Goal: Information Seeking & Learning: Check status

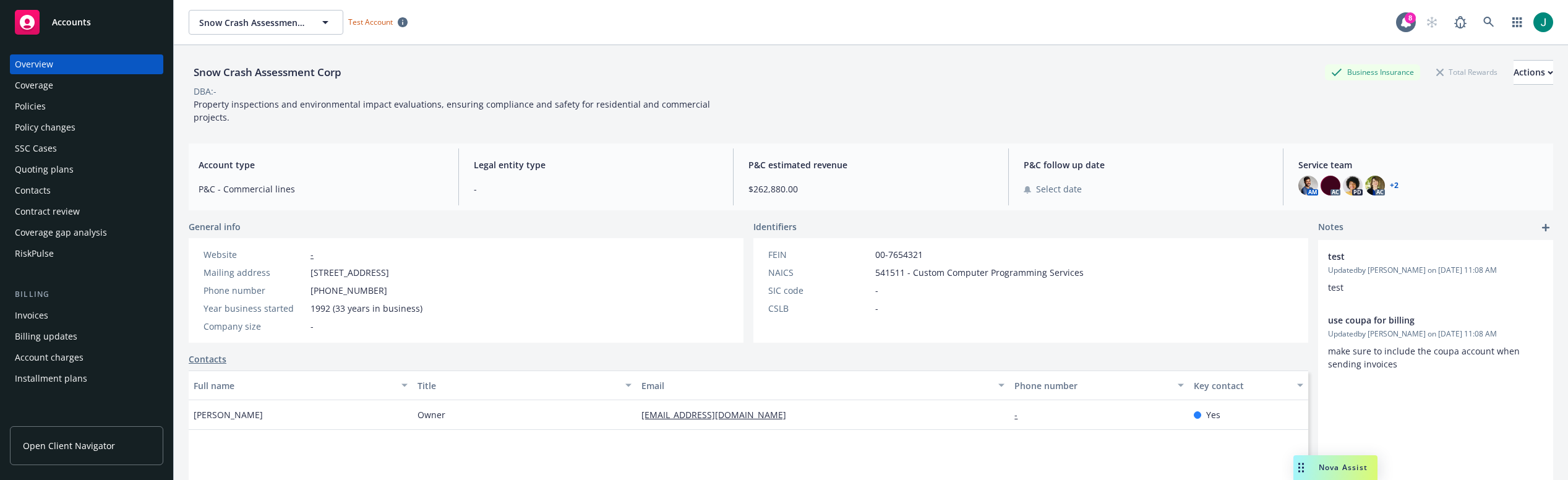
drag, startPoint x: 1325, startPoint y: 467, endPoint x: 1263, endPoint y: 443, distance: 66.5
click at [1325, 467] on span "Nova Assist" at bounding box center [1343, 467] width 48 height 10
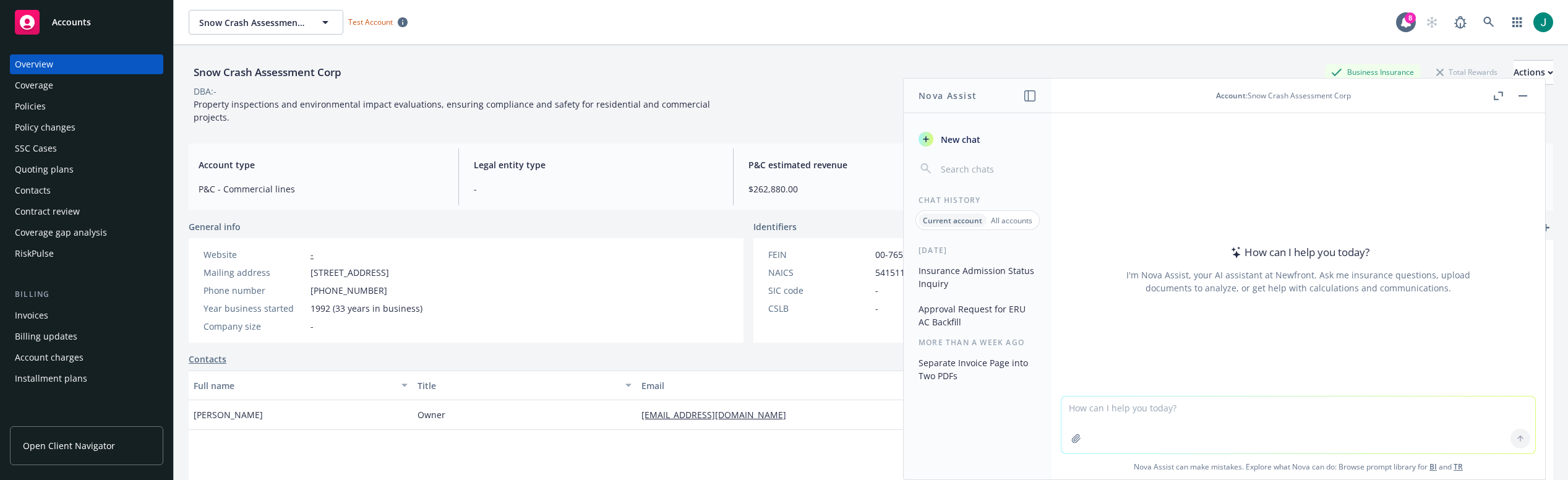
click at [1106, 409] on textarea at bounding box center [1297, 425] width 473 height 57
type textarea "T"
type textarea "Techpoint acquisition"
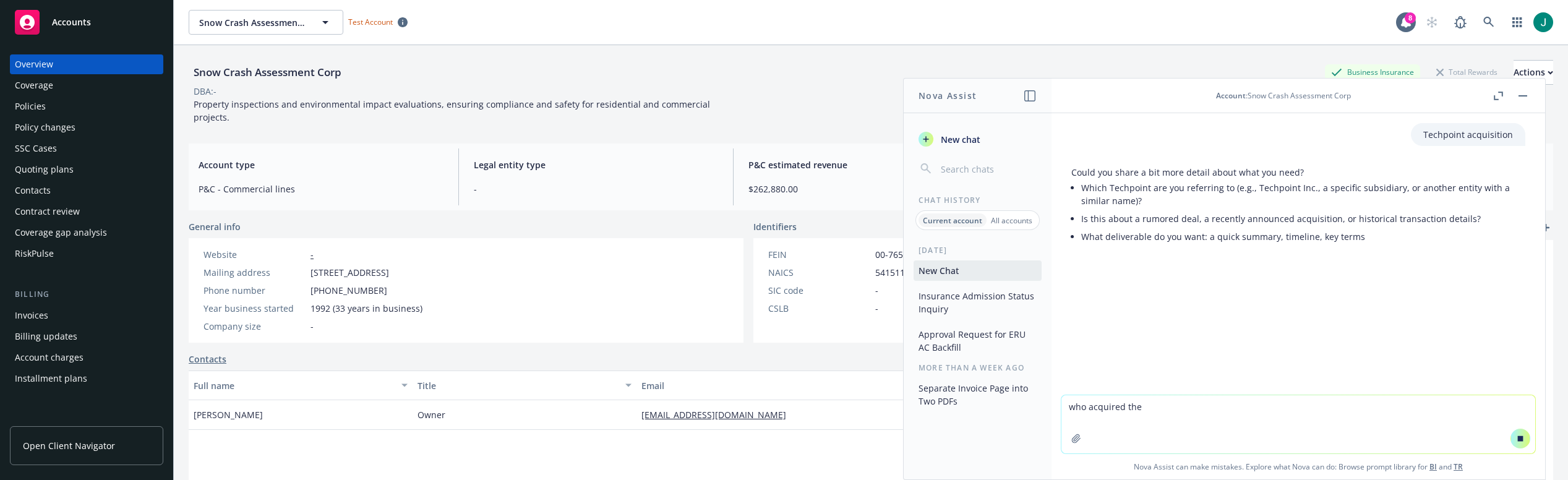
type textarea "who acquired them"
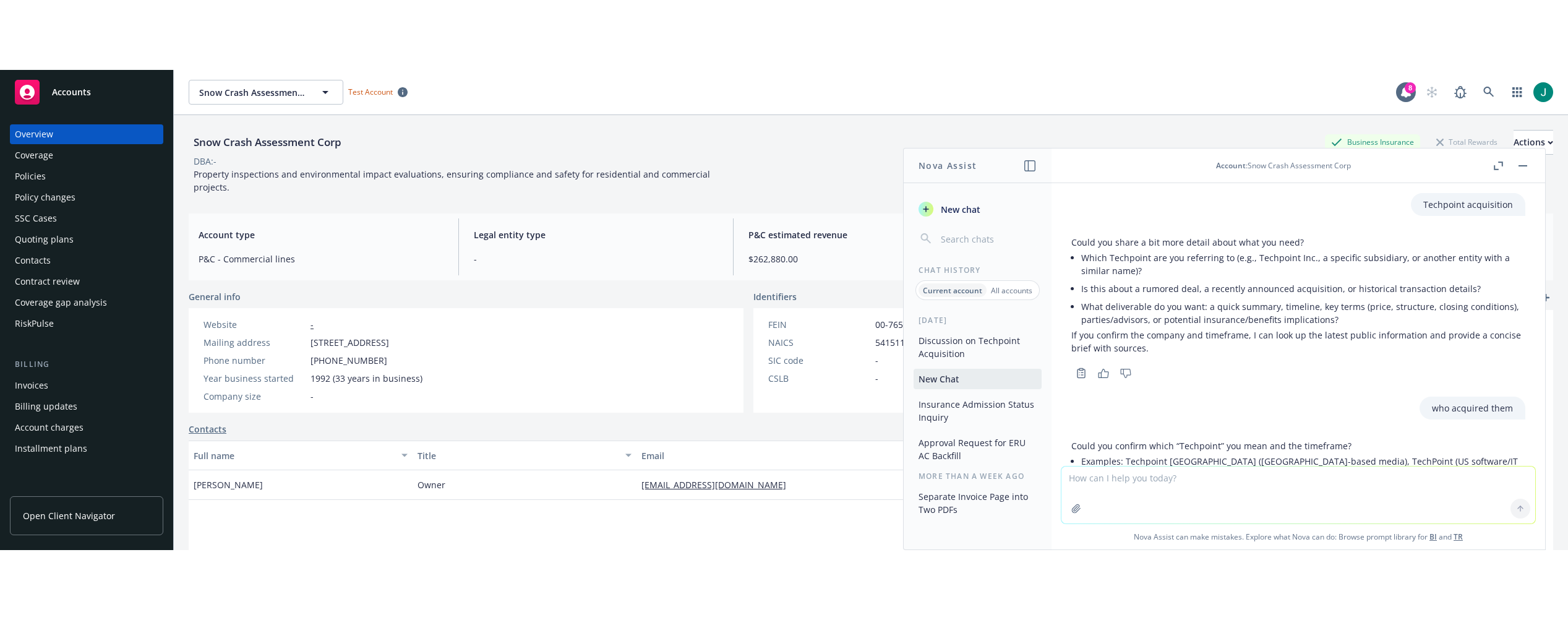
scroll to position [118, 0]
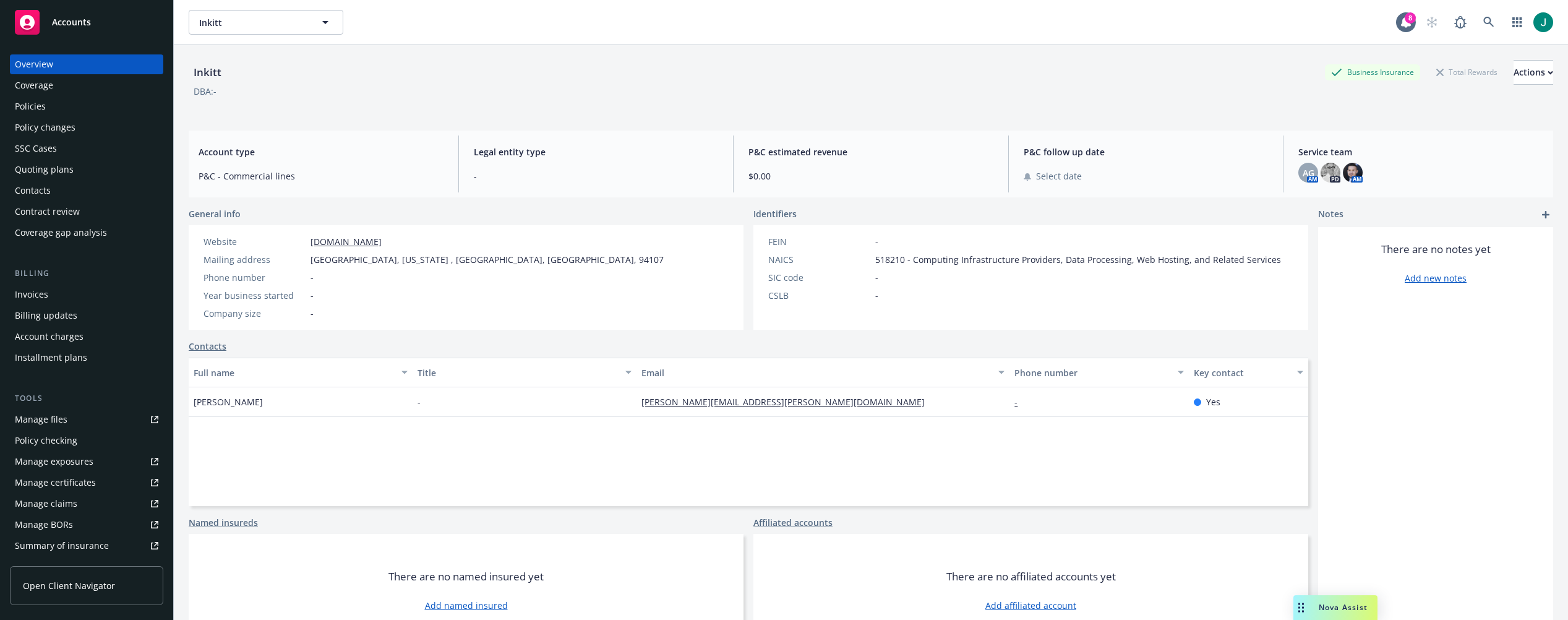
click at [57, 107] on div "Policies" at bounding box center [87, 106] width 144 height 20
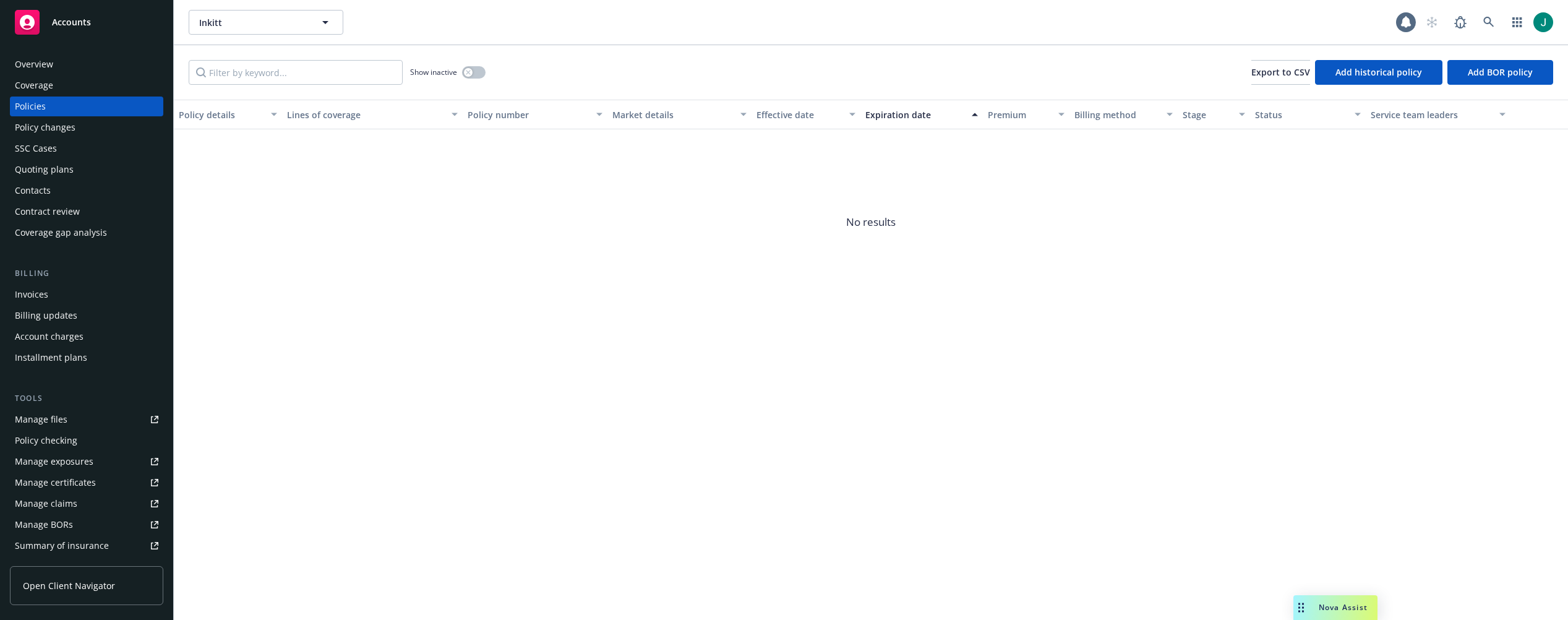
click at [67, 127] on div "Policy changes" at bounding box center [45, 127] width 61 height 20
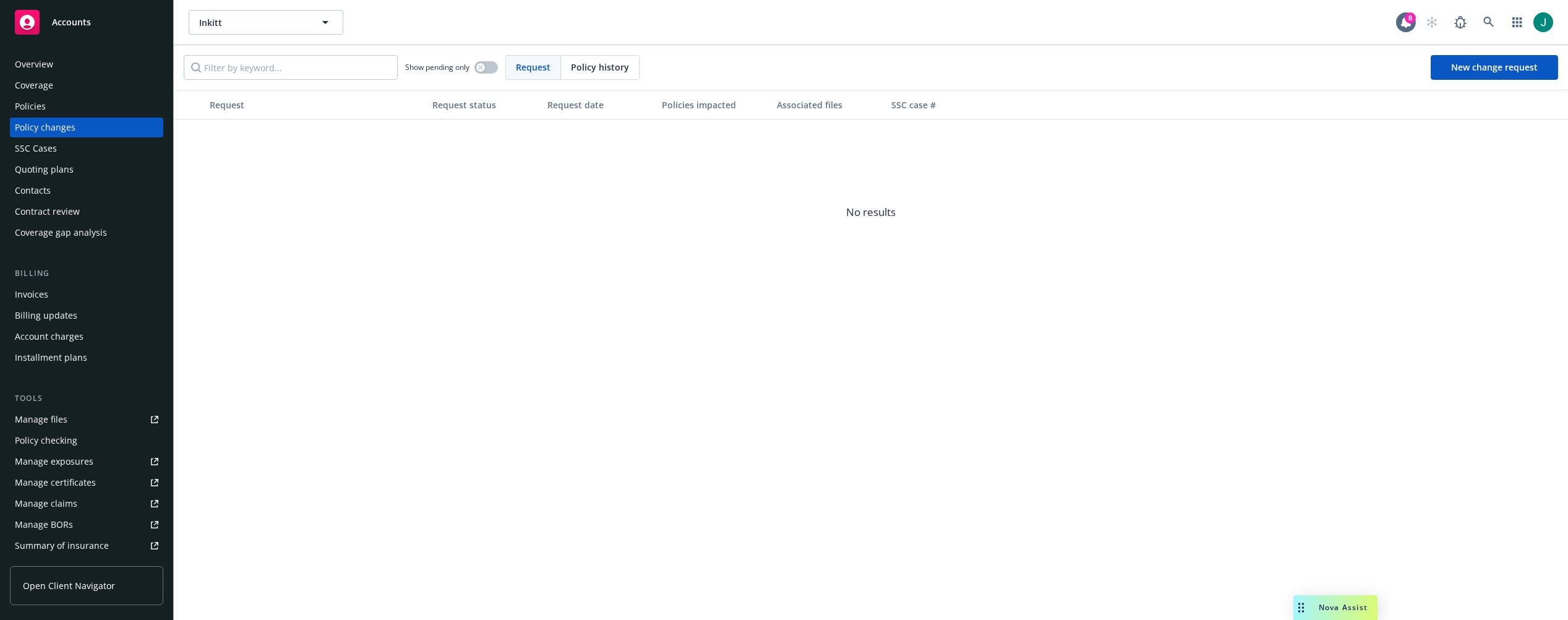
click at [53, 171] on div "Quoting plans" at bounding box center [44, 169] width 59 height 20
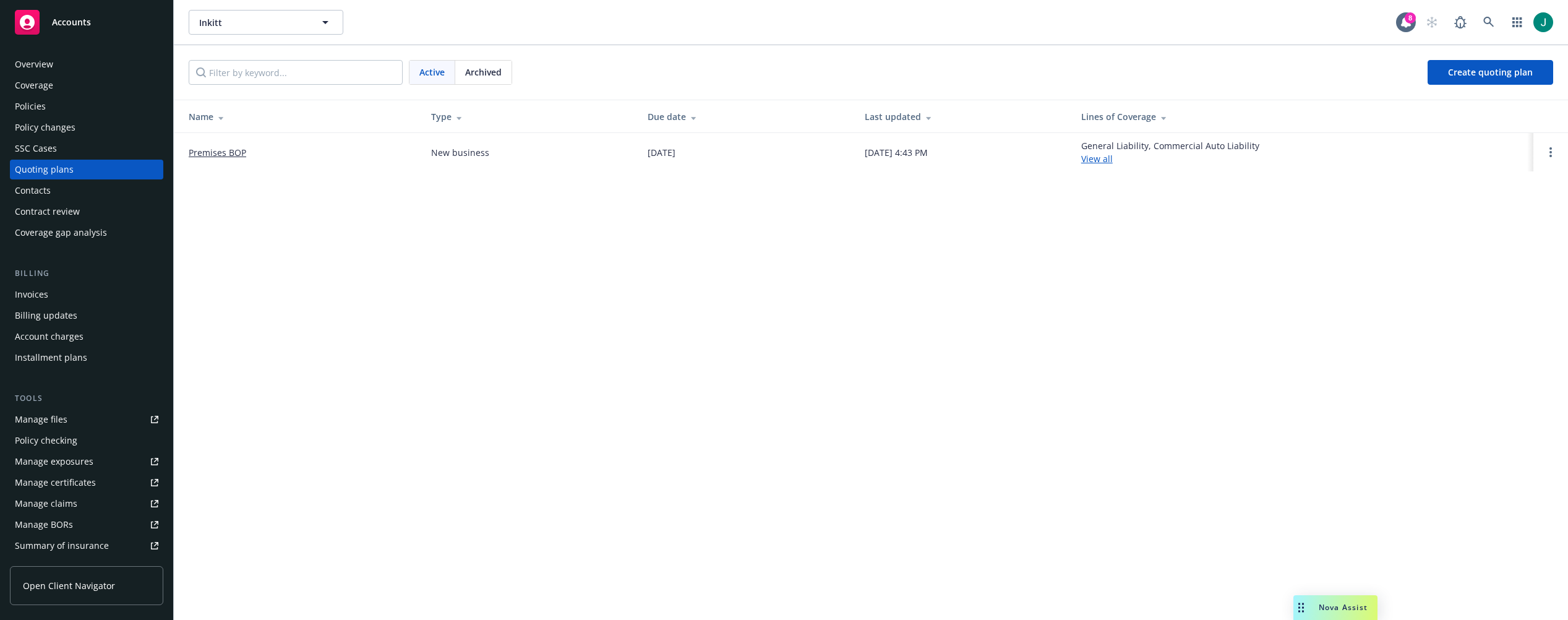
click at [222, 153] on link "Premises BOP" at bounding box center [217, 152] width 57 height 13
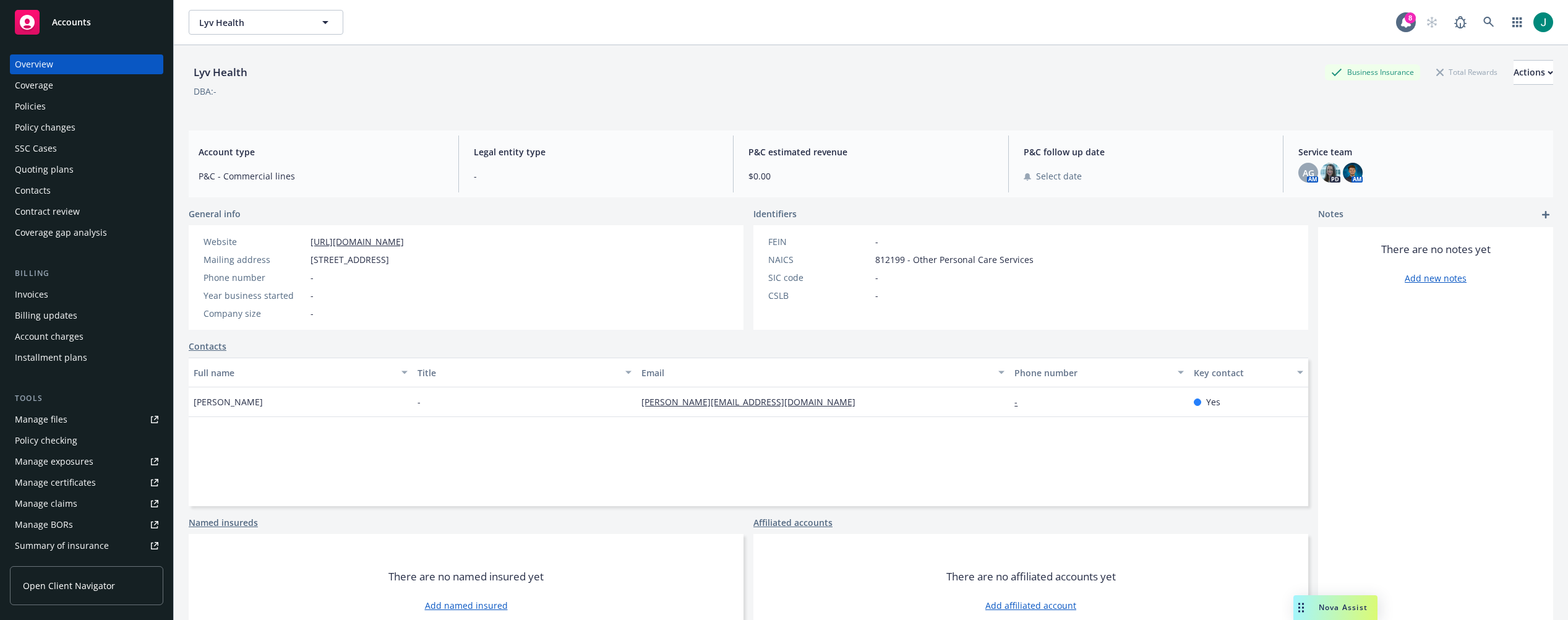
click at [40, 105] on div "Policies" at bounding box center [30, 106] width 31 height 20
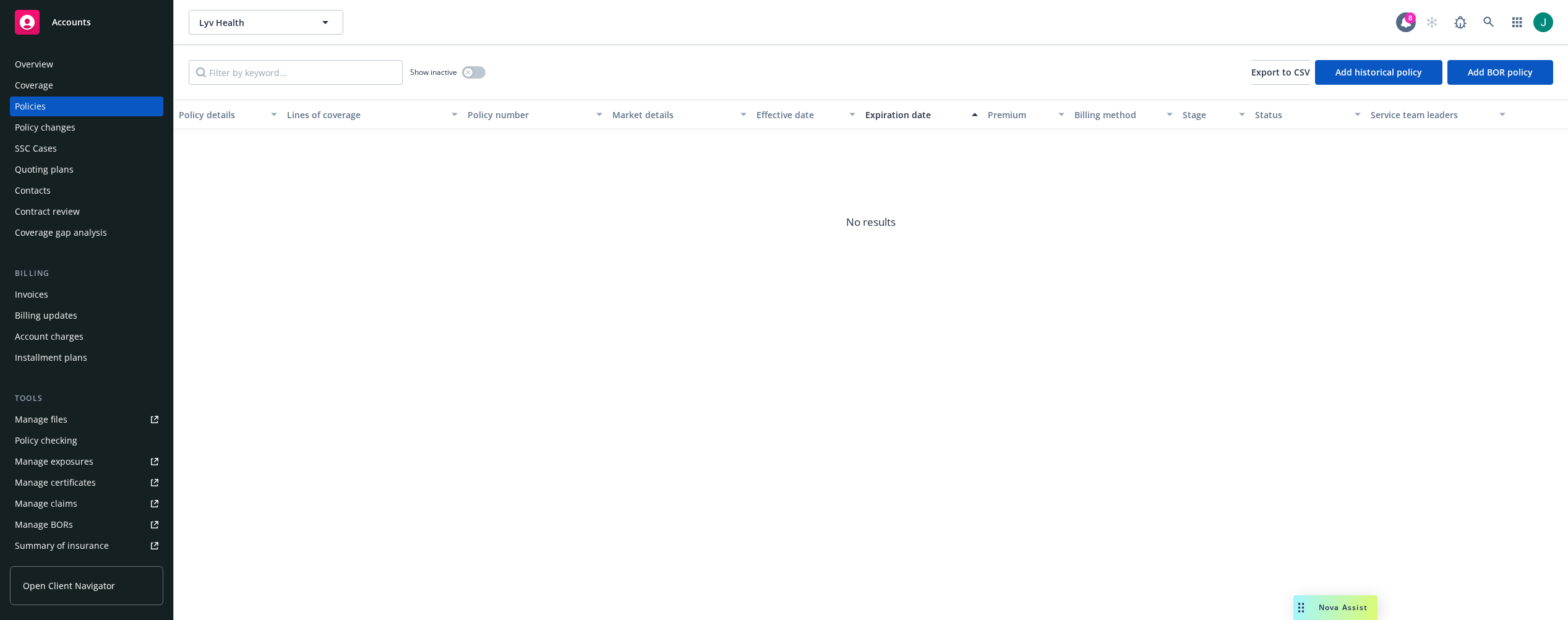
click at [40, 166] on div "Quoting plans" at bounding box center [44, 169] width 59 height 20
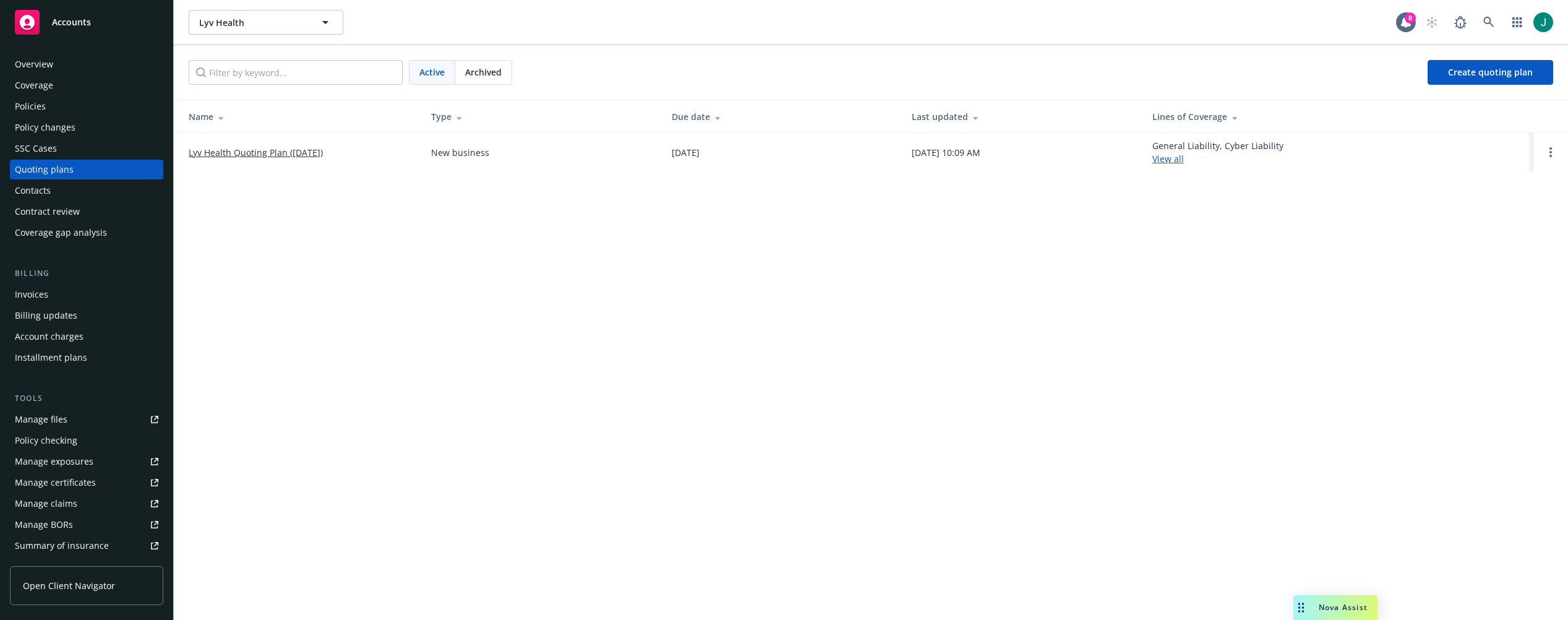
click at [272, 151] on link "Lyv Health Quoting Plan ([DATE])" at bounding box center [255, 152] width 134 height 13
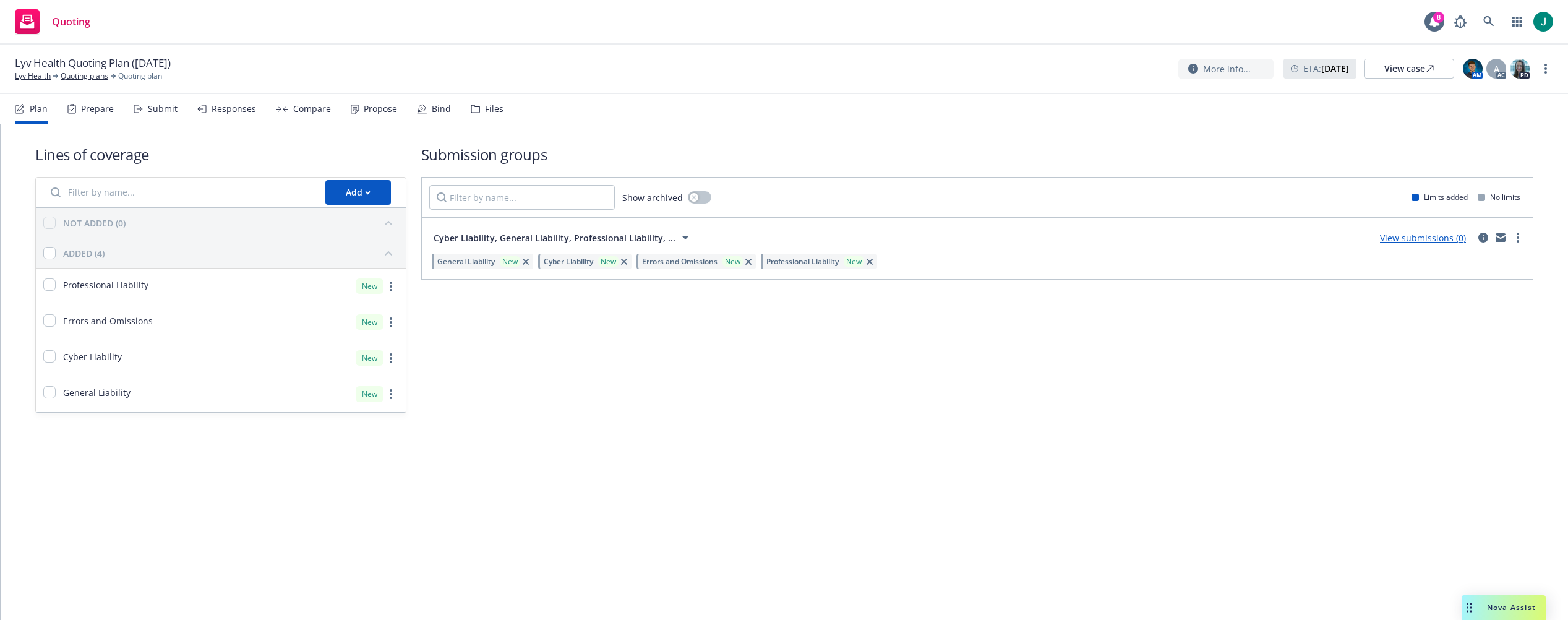
click at [486, 107] on div "Files" at bounding box center [493, 108] width 18 height 10
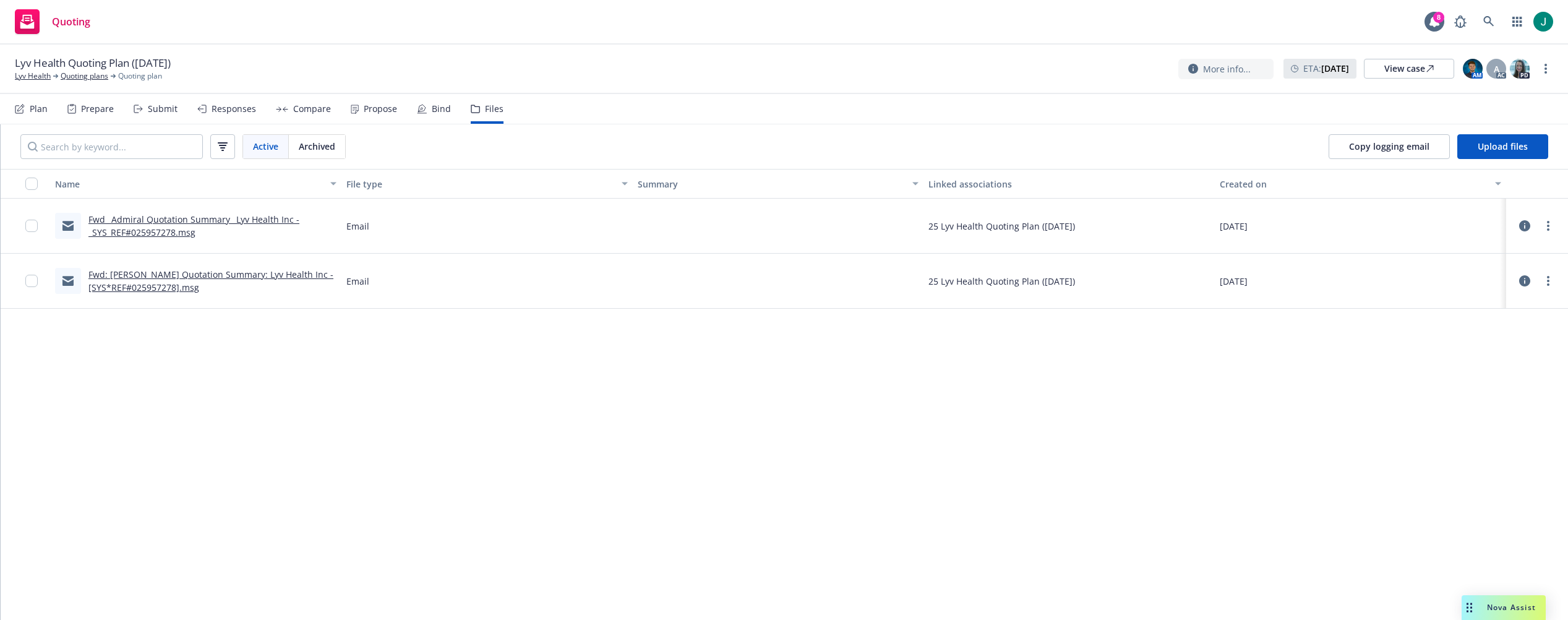
click at [1528, 228] on icon at bounding box center [1524, 225] width 11 height 11
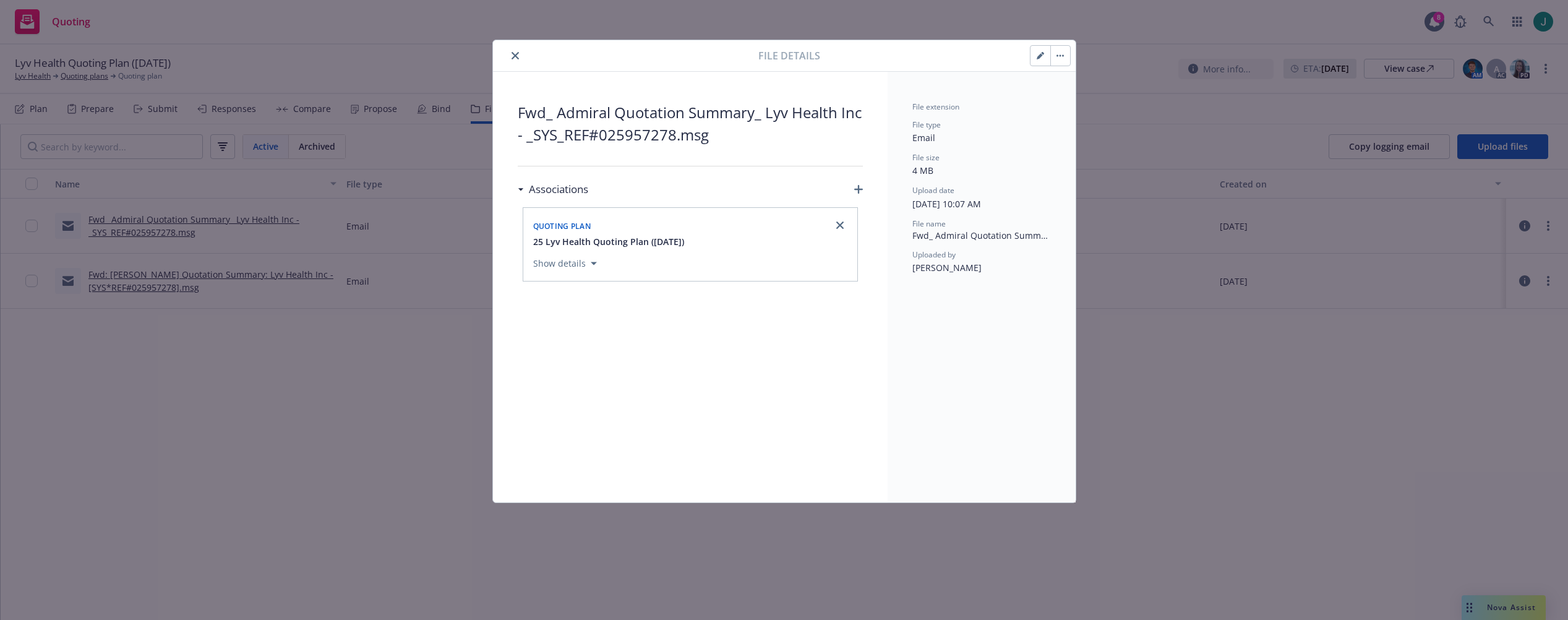
click at [512, 55] on icon "close" at bounding box center [515, 55] width 8 height 8
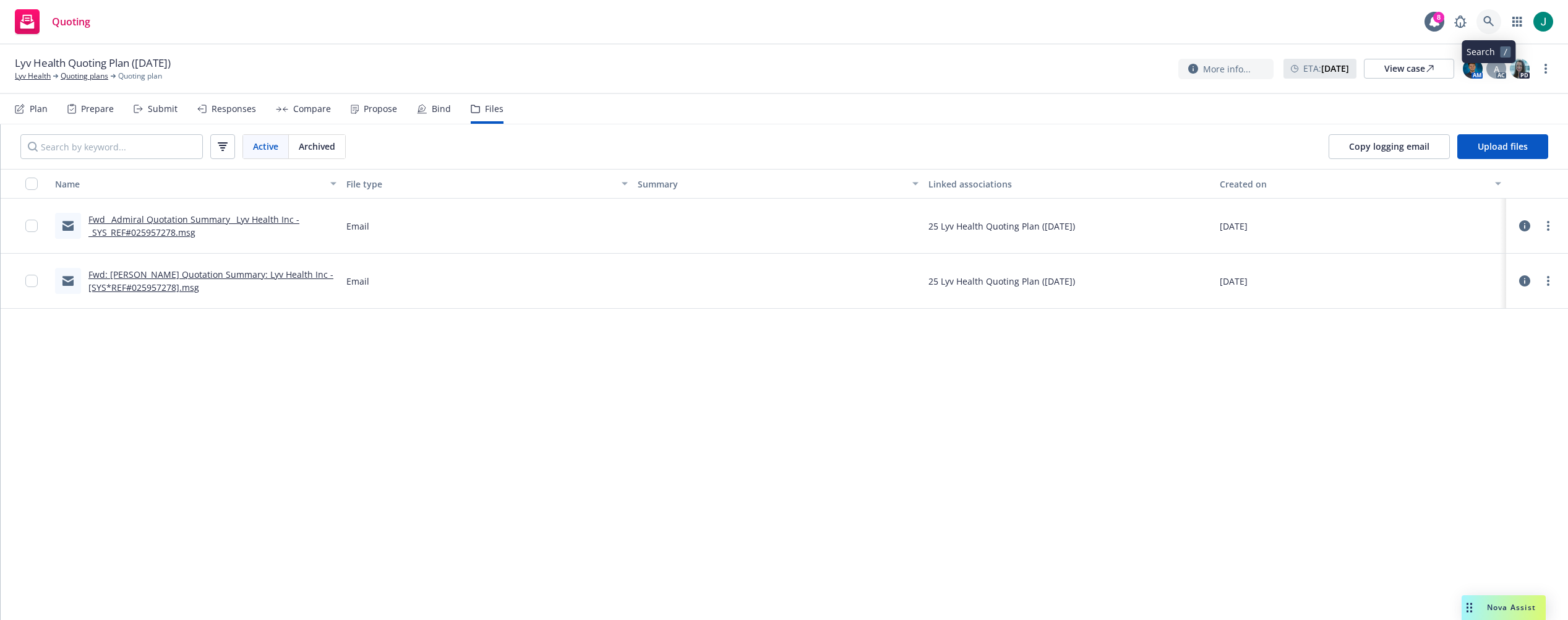
click at [1495, 23] on link at bounding box center [1488, 22] width 25 height 25
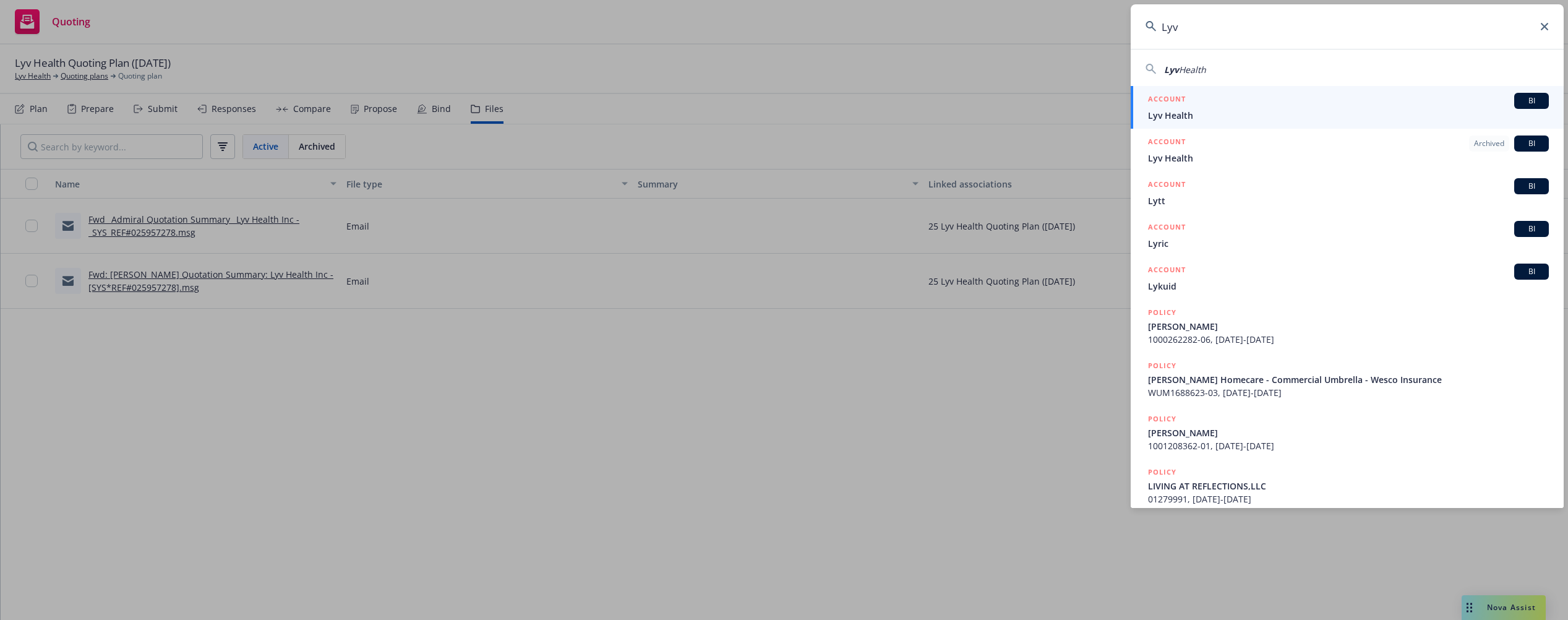
type input "Lyv"
click at [1237, 111] on span "Lyv Health" at bounding box center [1347, 115] width 401 height 13
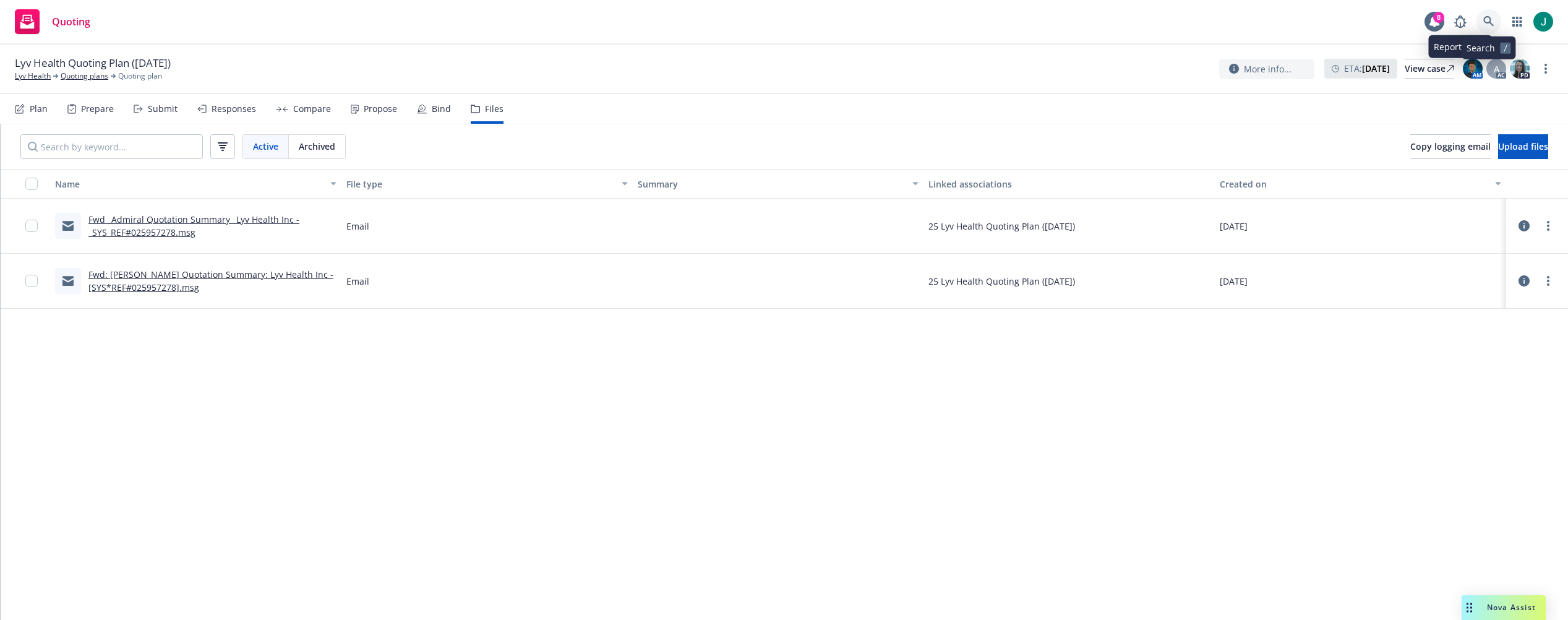
click at [1485, 19] on icon at bounding box center [1488, 22] width 11 height 11
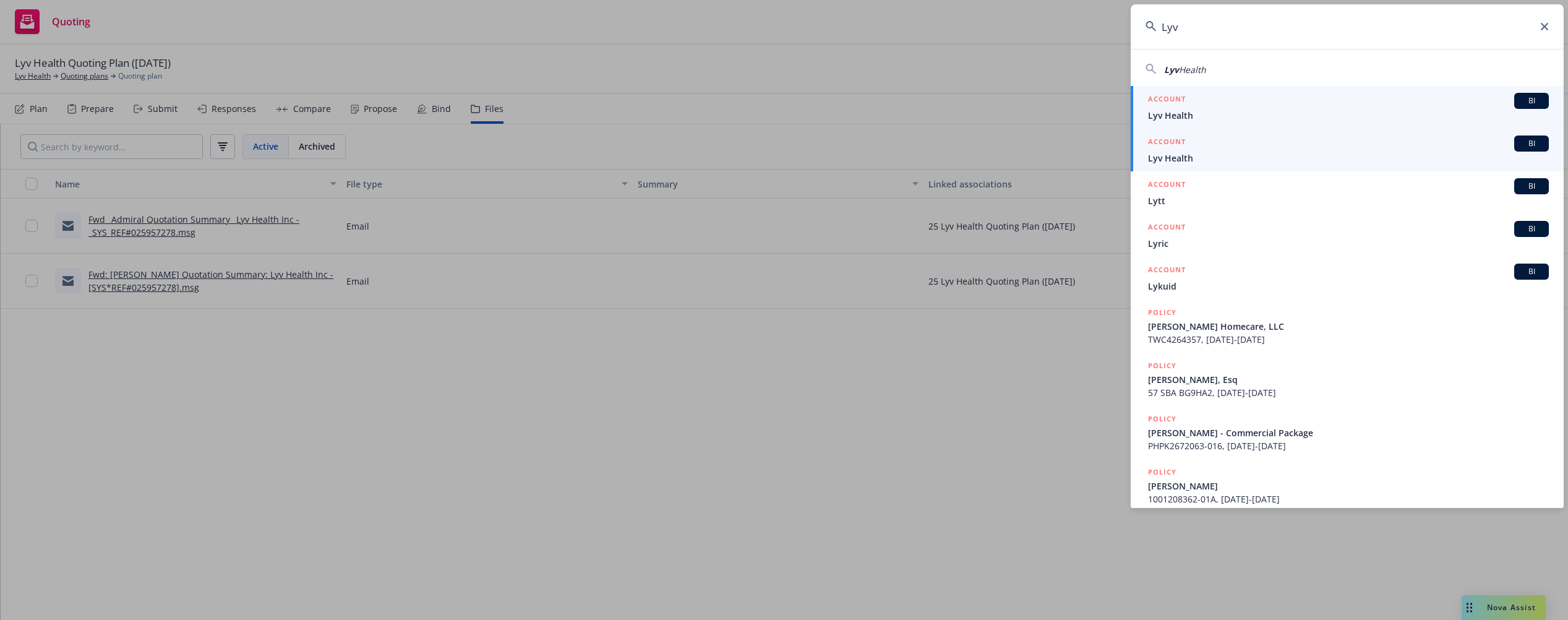
type input "Lyv"
click at [1201, 155] on span "Lyv Health" at bounding box center [1347, 158] width 401 height 13
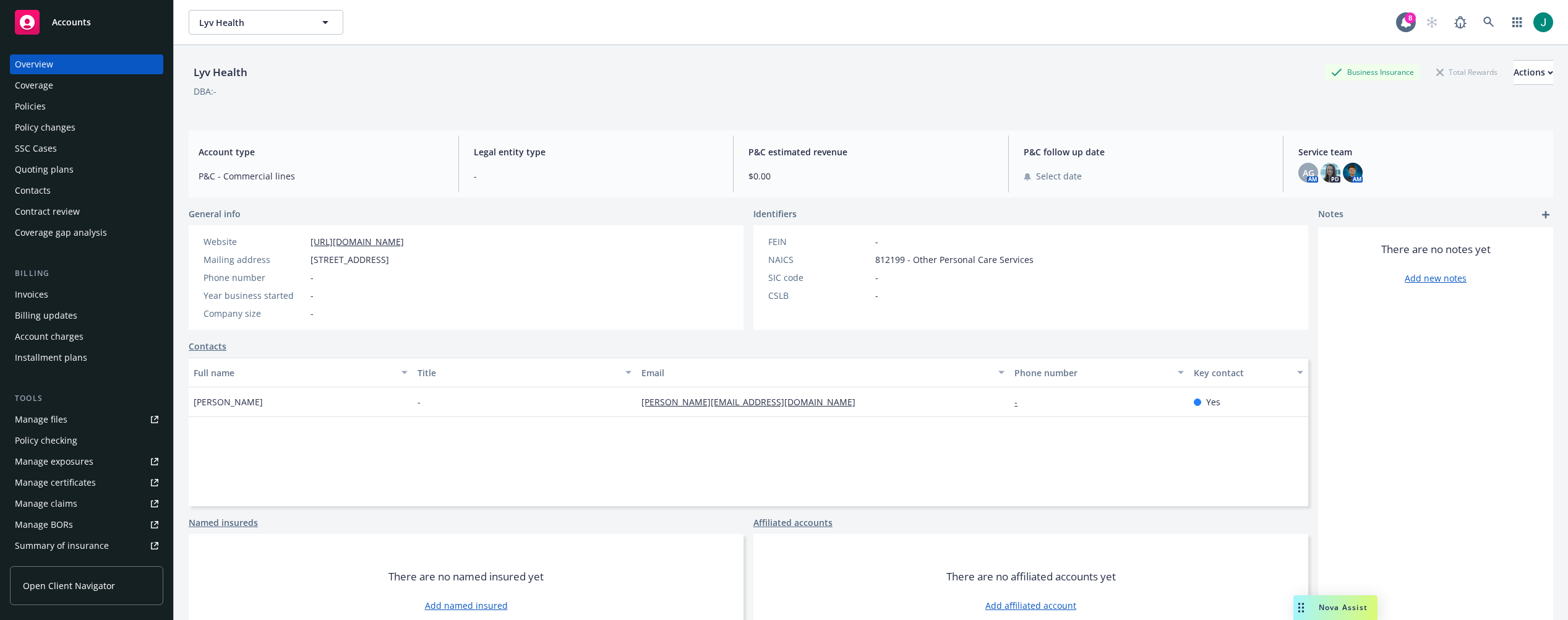
click at [48, 105] on div "Policies" at bounding box center [87, 106] width 144 height 20
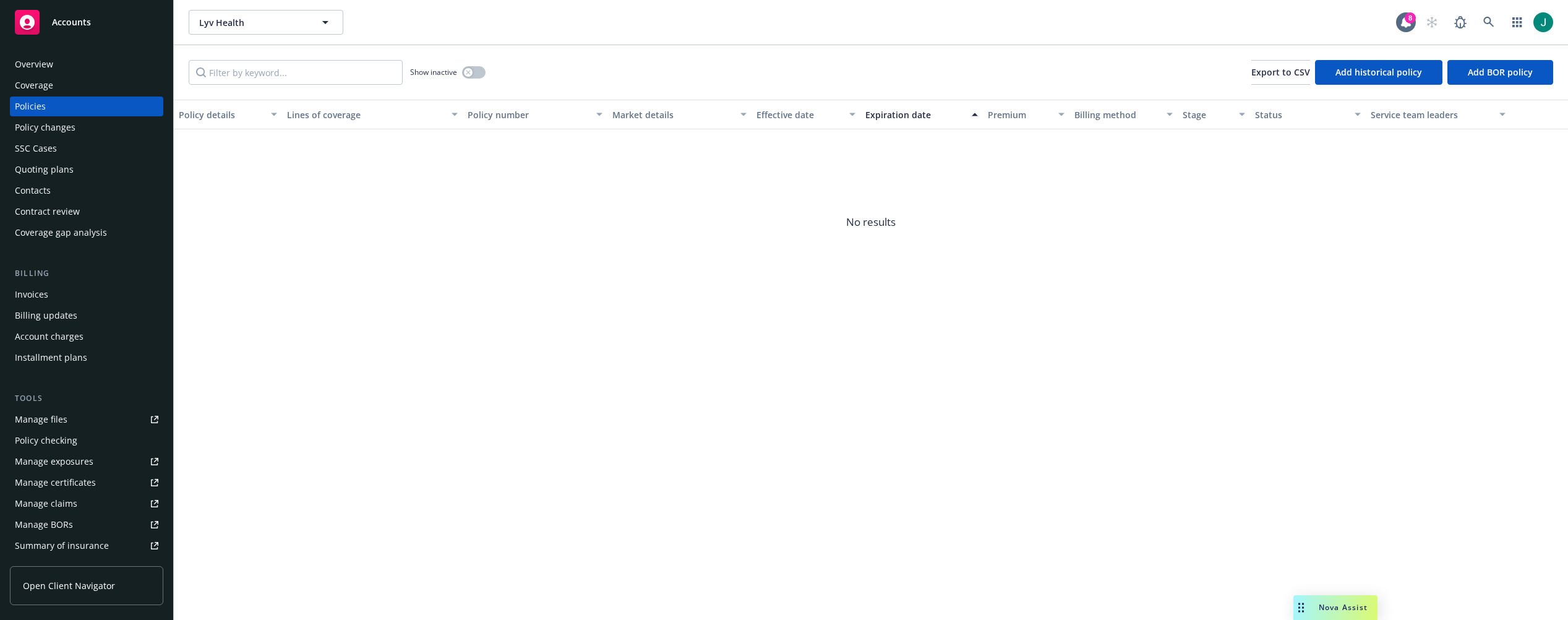
click at [60, 165] on div "Quoting plans" at bounding box center [44, 169] width 59 height 20
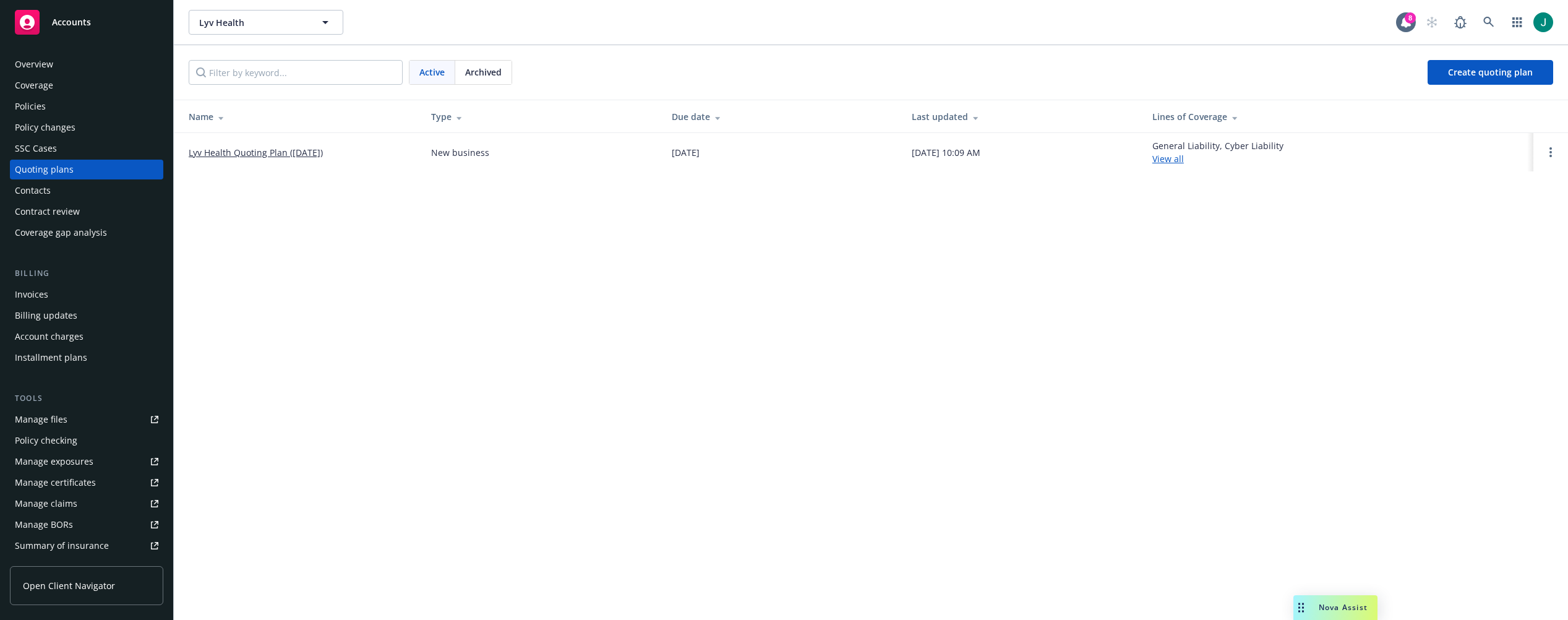
click at [237, 153] on link "Lyv Health Quoting Plan ([DATE])" at bounding box center [255, 152] width 134 height 13
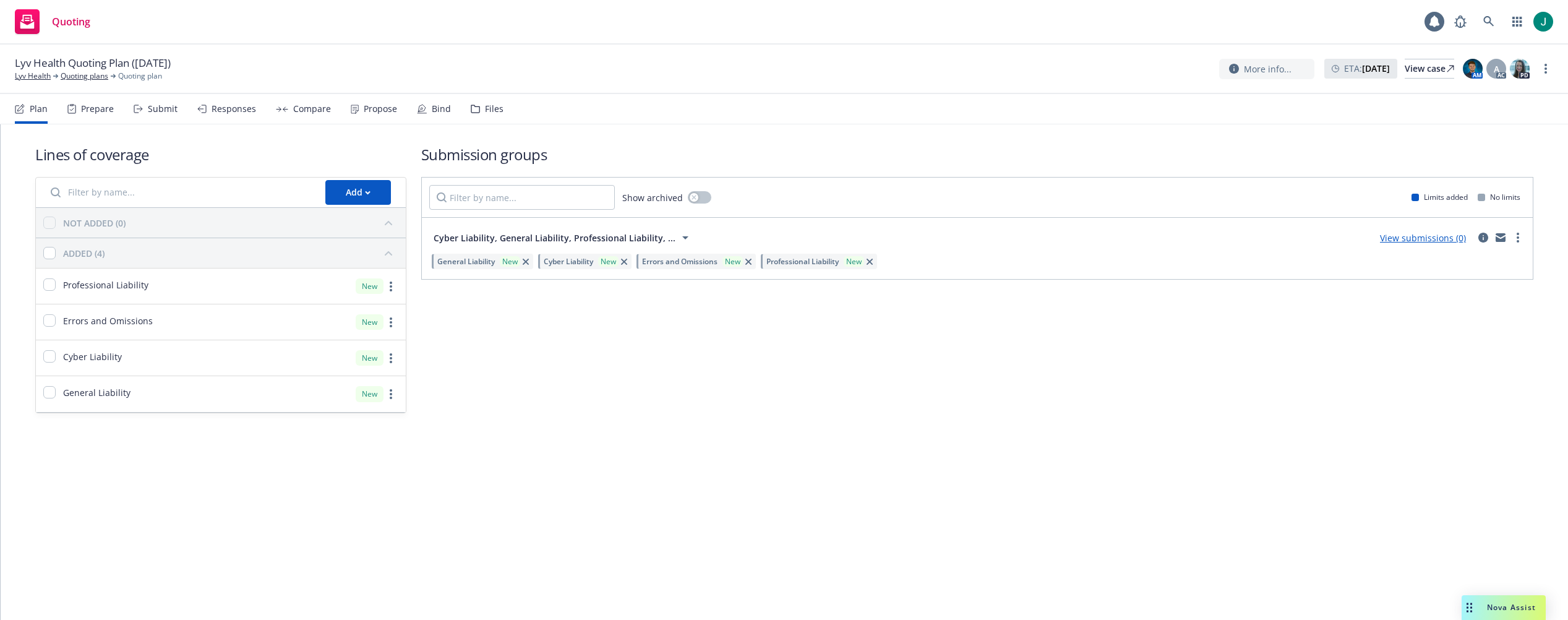
click at [485, 109] on div "Files" at bounding box center [493, 108] width 18 height 10
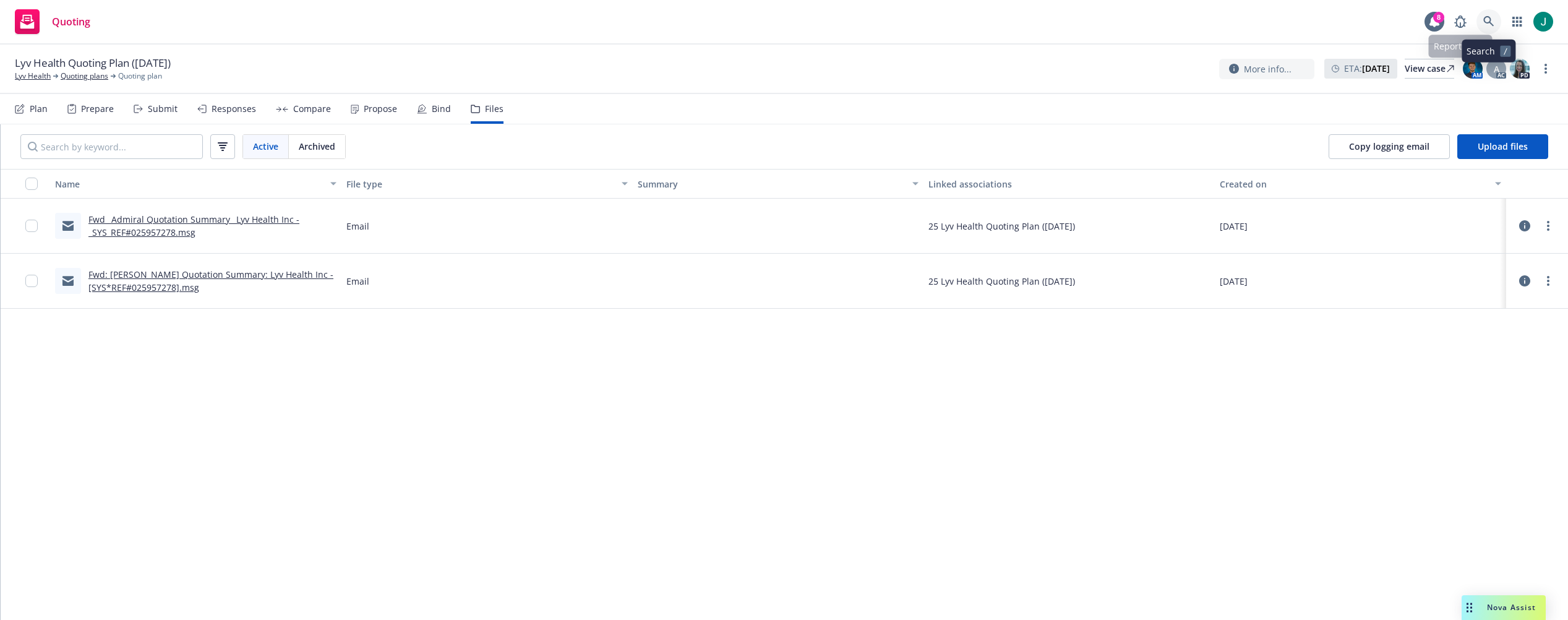
click at [1494, 17] on link at bounding box center [1488, 22] width 25 height 25
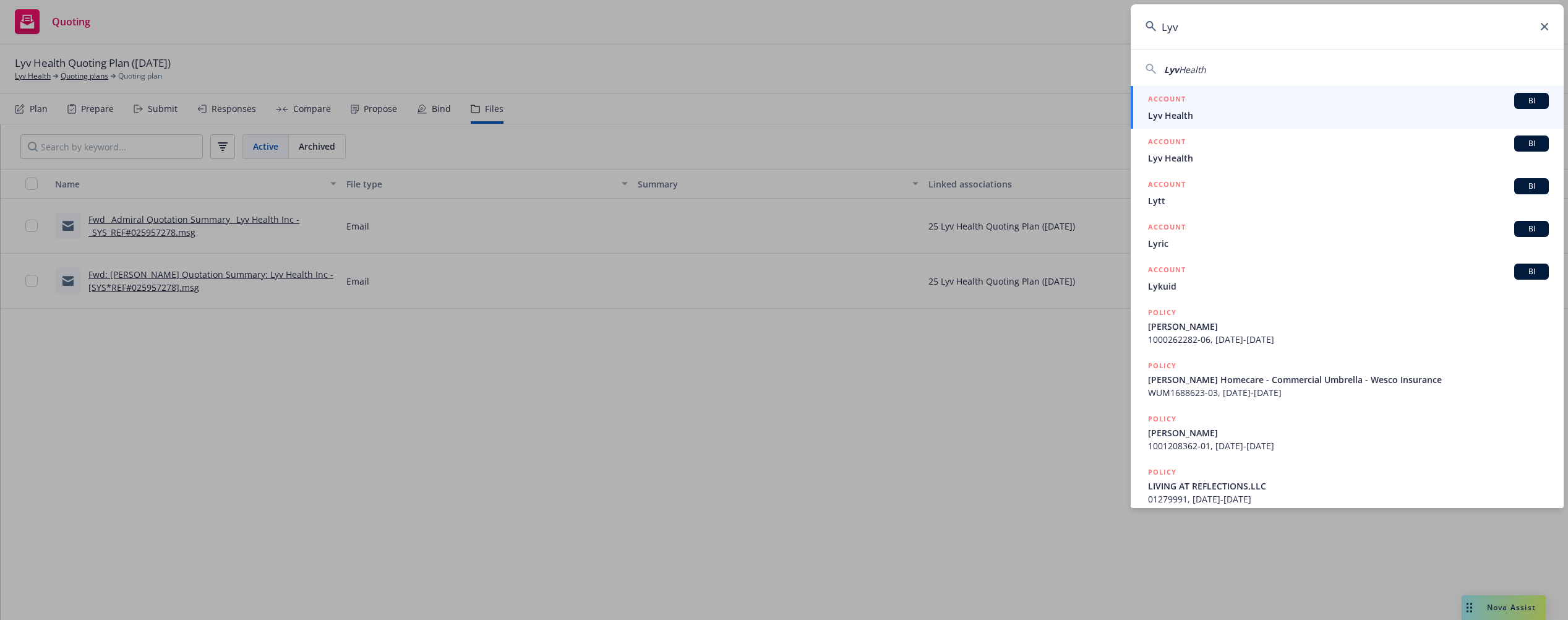
type input "Lyv"
click at [1338, 110] on span "Lyv Health" at bounding box center [1347, 115] width 401 height 13
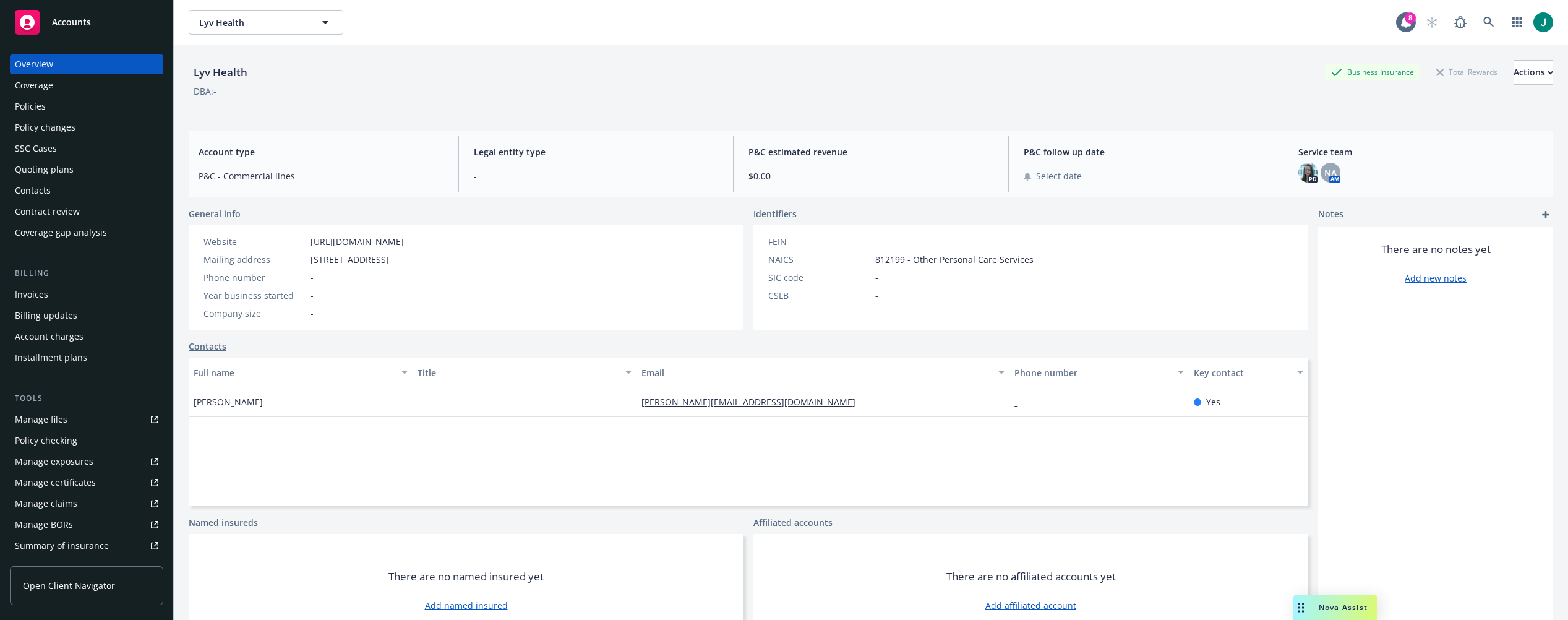
click at [47, 171] on div "Quoting plans" at bounding box center [44, 169] width 59 height 20
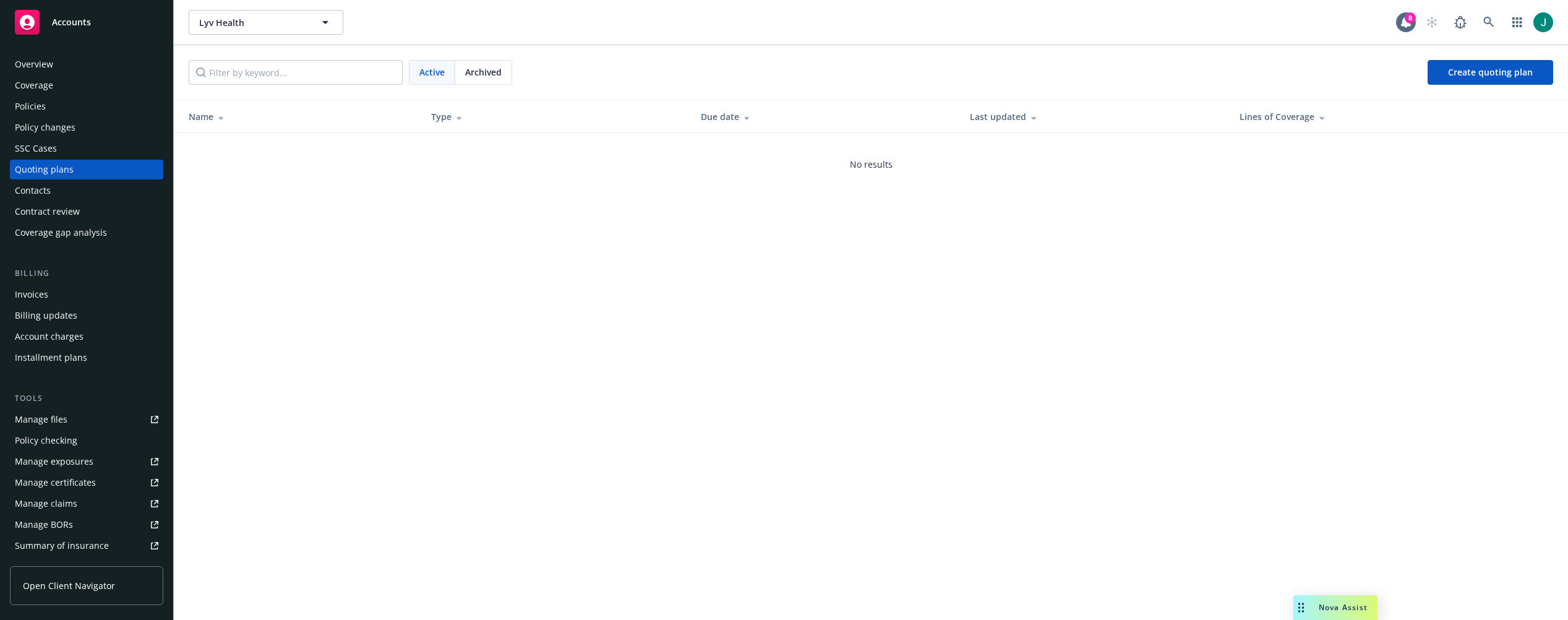
click at [53, 68] on div "Overview" at bounding box center [87, 64] width 144 height 20
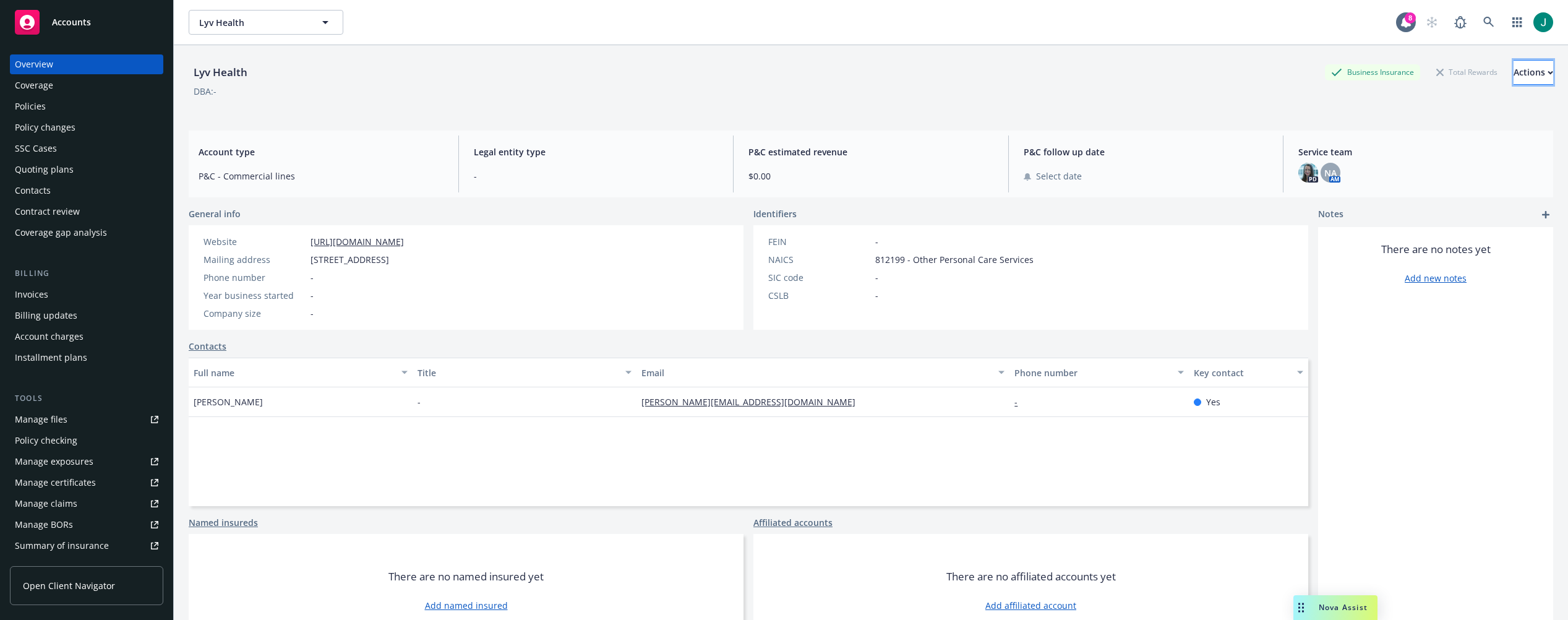
click at [1515, 74] on div "Actions" at bounding box center [1533, 72] width 40 height 23
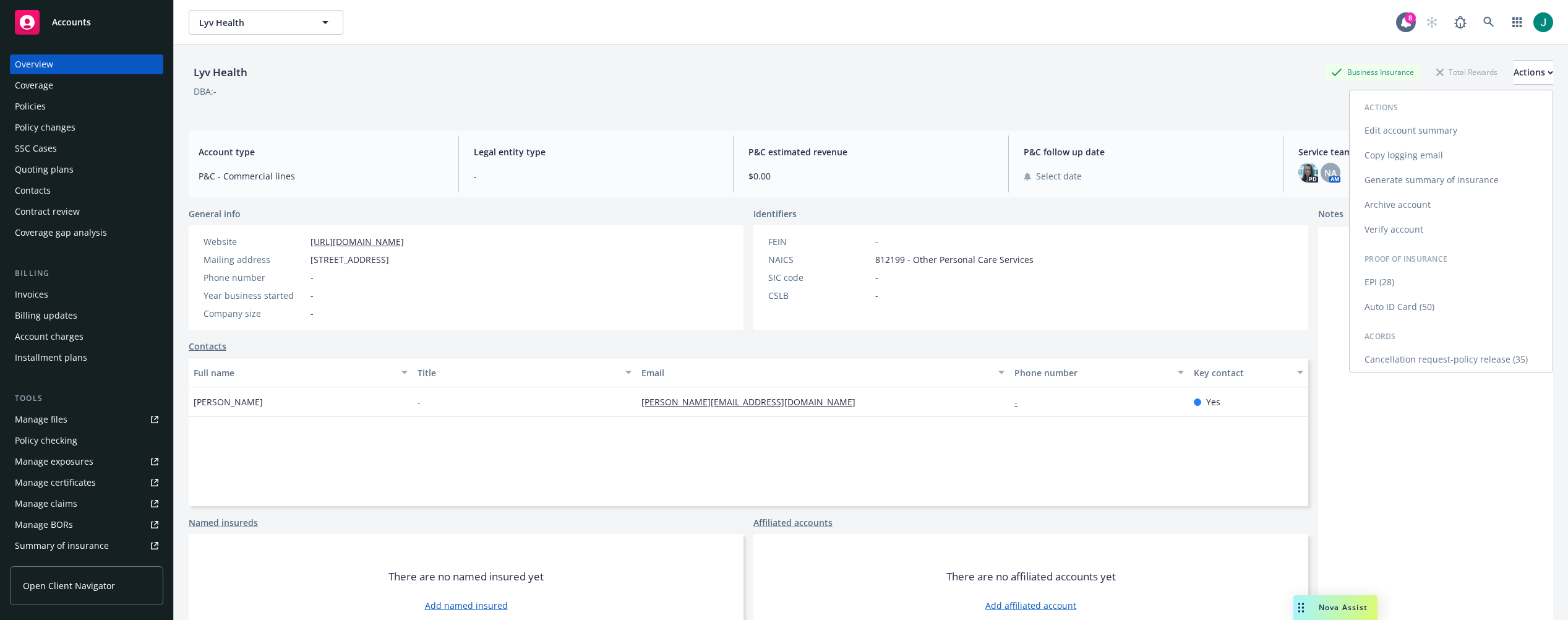
click at [1426, 207] on link "Archive account" at bounding box center [1450, 204] width 202 height 25
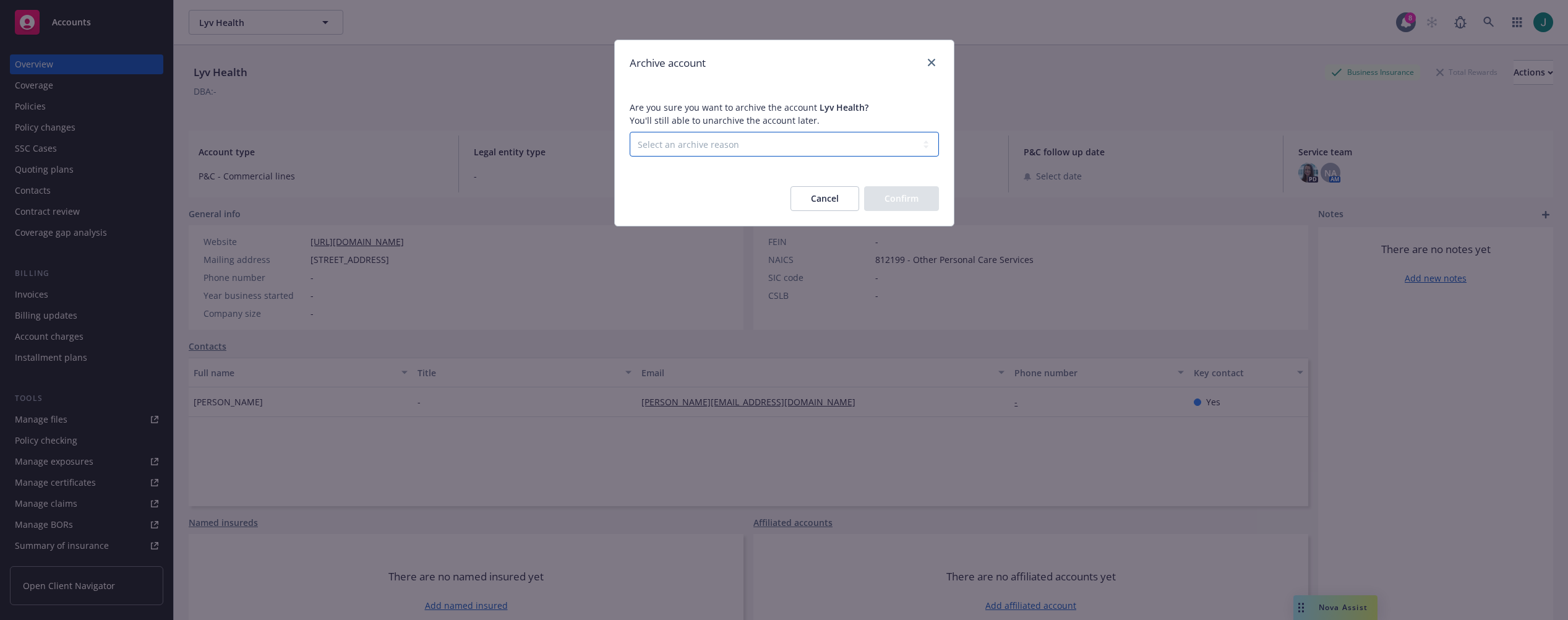
click at [704, 141] on select "Select an archive reason Client declined proposal Client went out of business C…" at bounding box center [783, 144] width 309 height 25
select select "DUPLICATE_OR_ERROR"
click at [629, 132] on select "Select an archive reason Client declined proposal Client went out of business C…" at bounding box center [783, 144] width 309 height 25
click at [891, 200] on button "Confirm" at bounding box center [901, 198] width 74 height 25
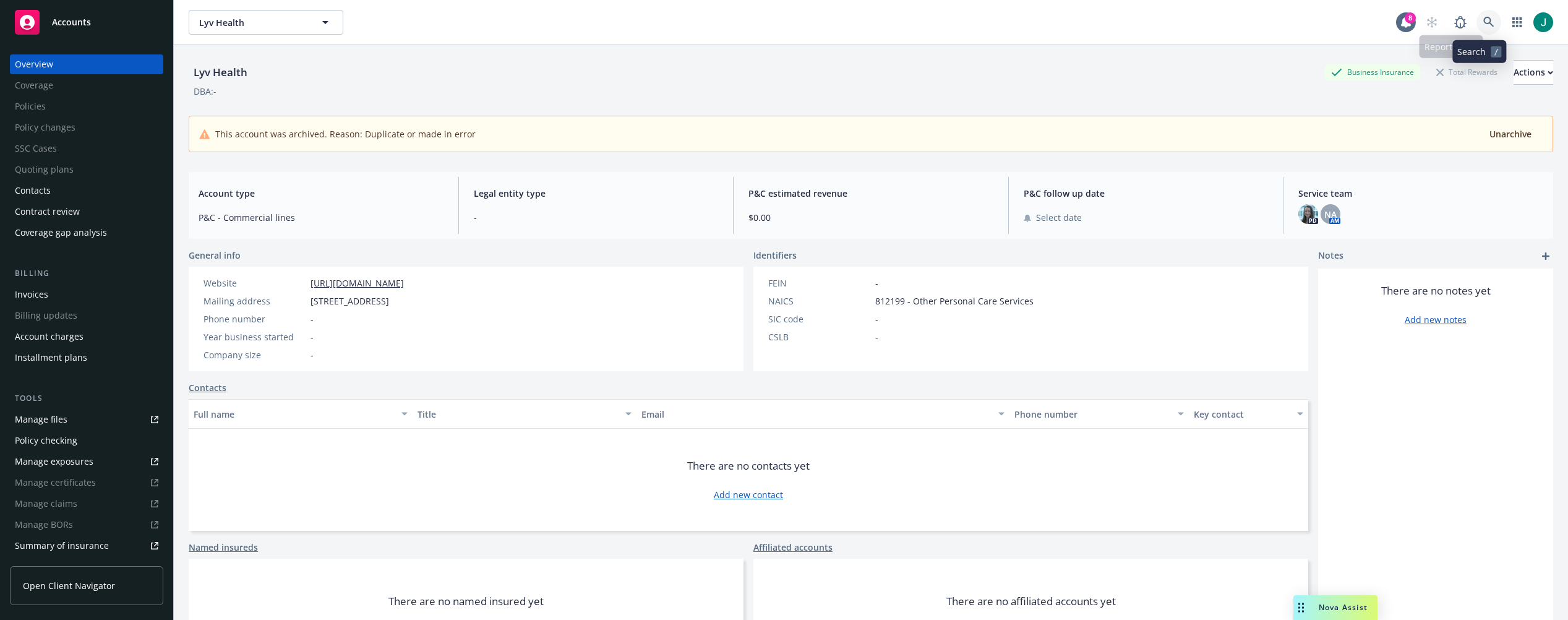
click at [1483, 23] on icon at bounding box center [1488, 22] width 11 height 11
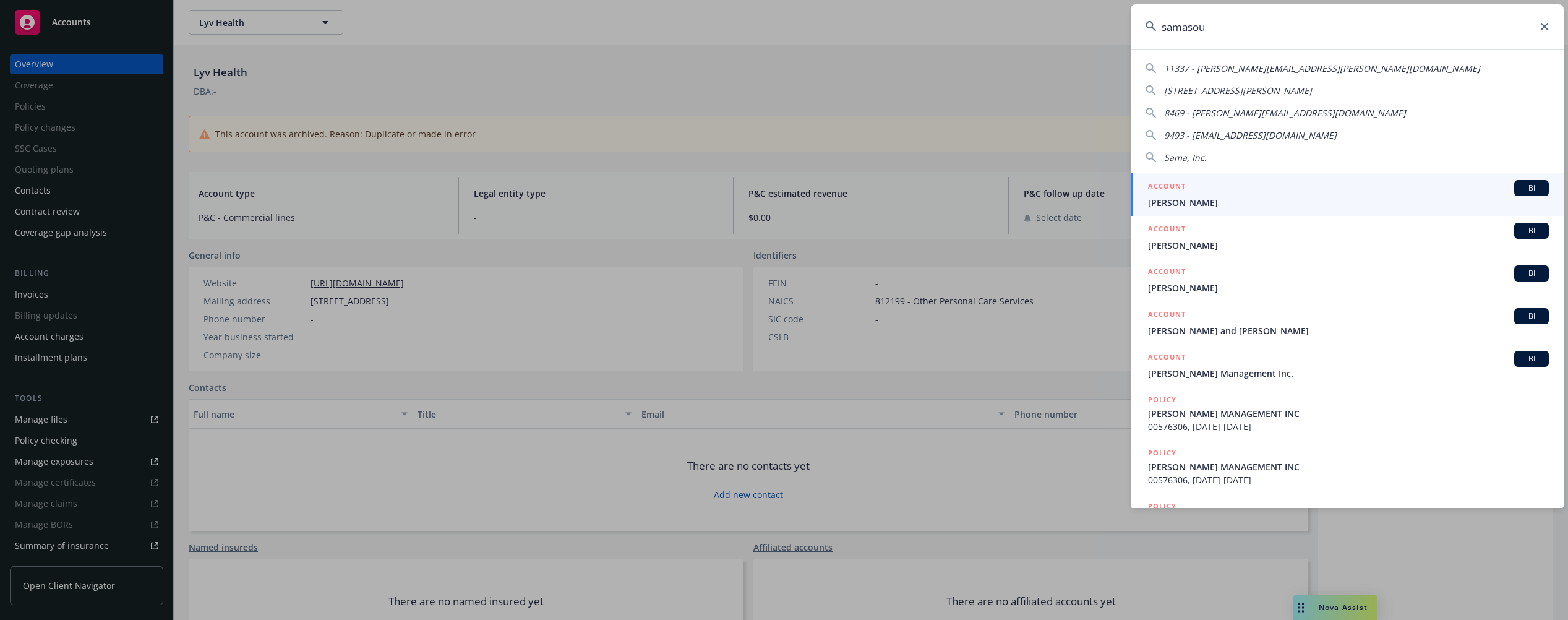
type input "samasour"
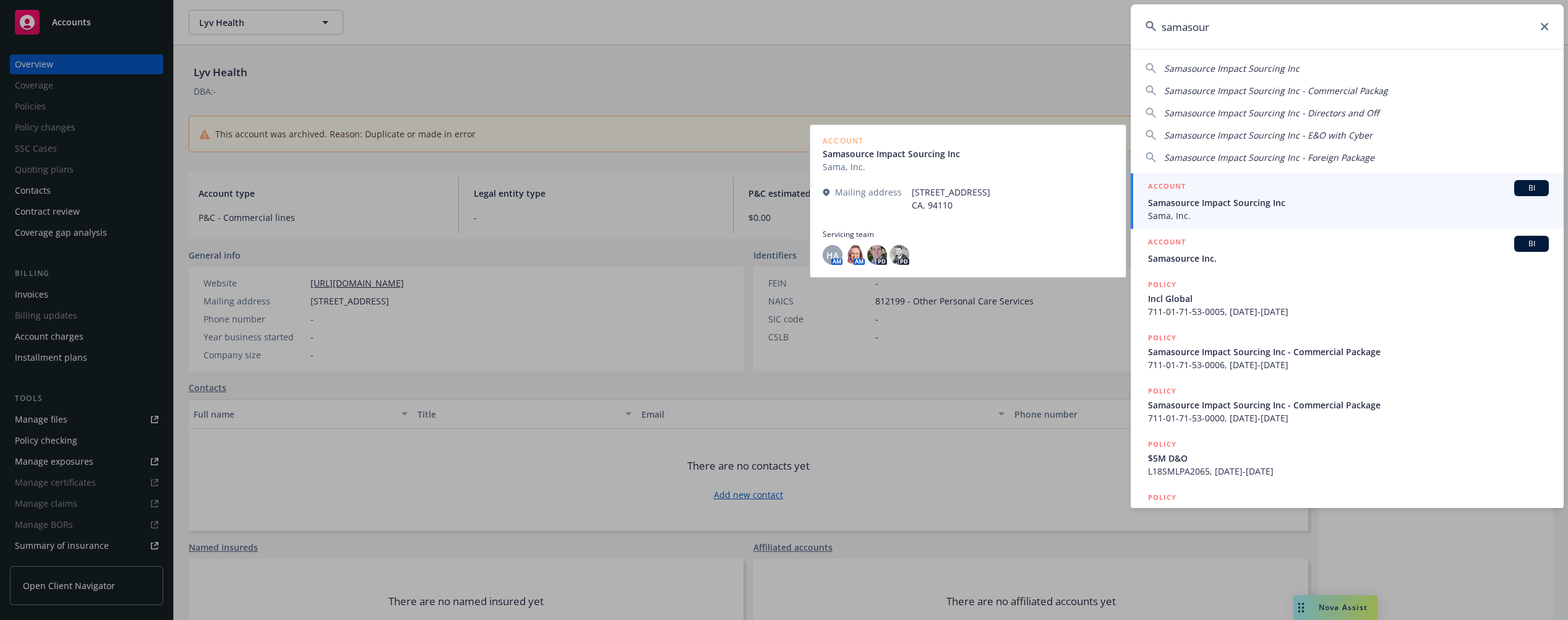
click at [1270, 202] on span "Samasource Impact Sourcing Inc" at bounding box center [1347, 203] width 401 height 13
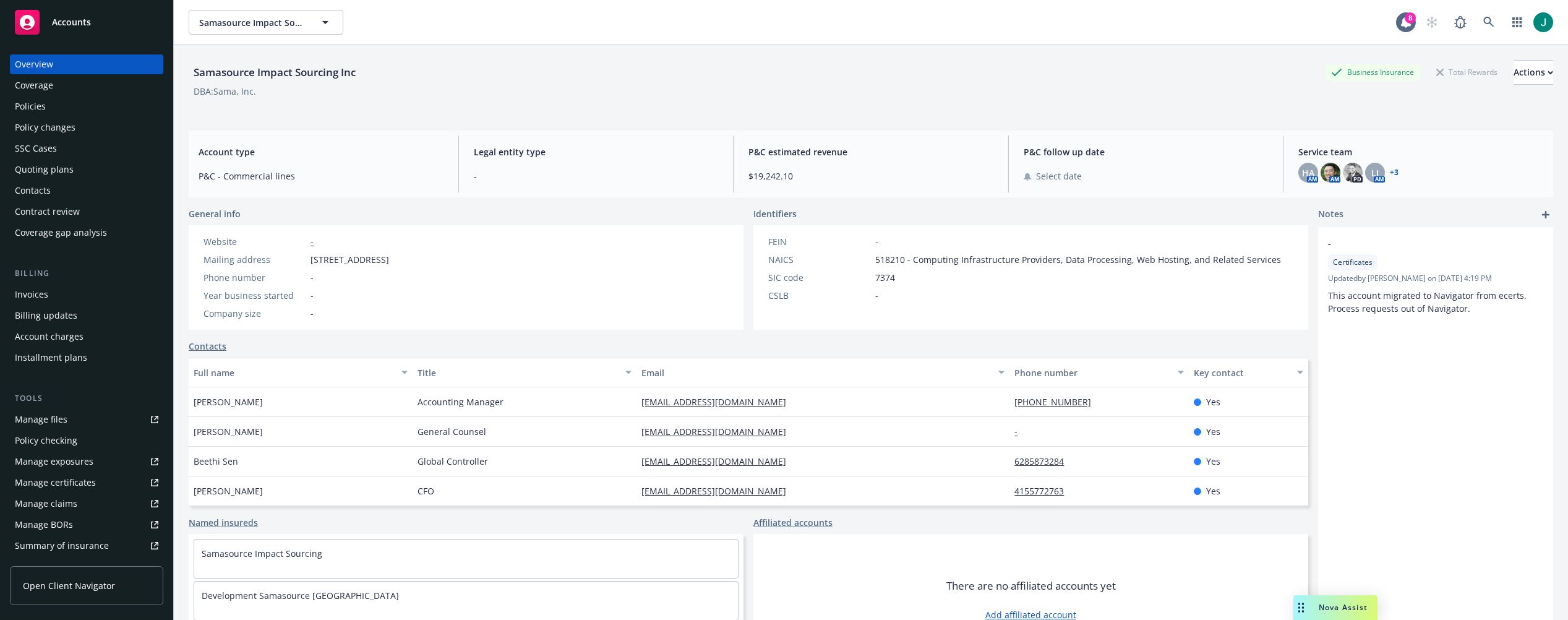
click at [53, 108] on div "Policies" at bounding box center [87, 106] width 144 height 20
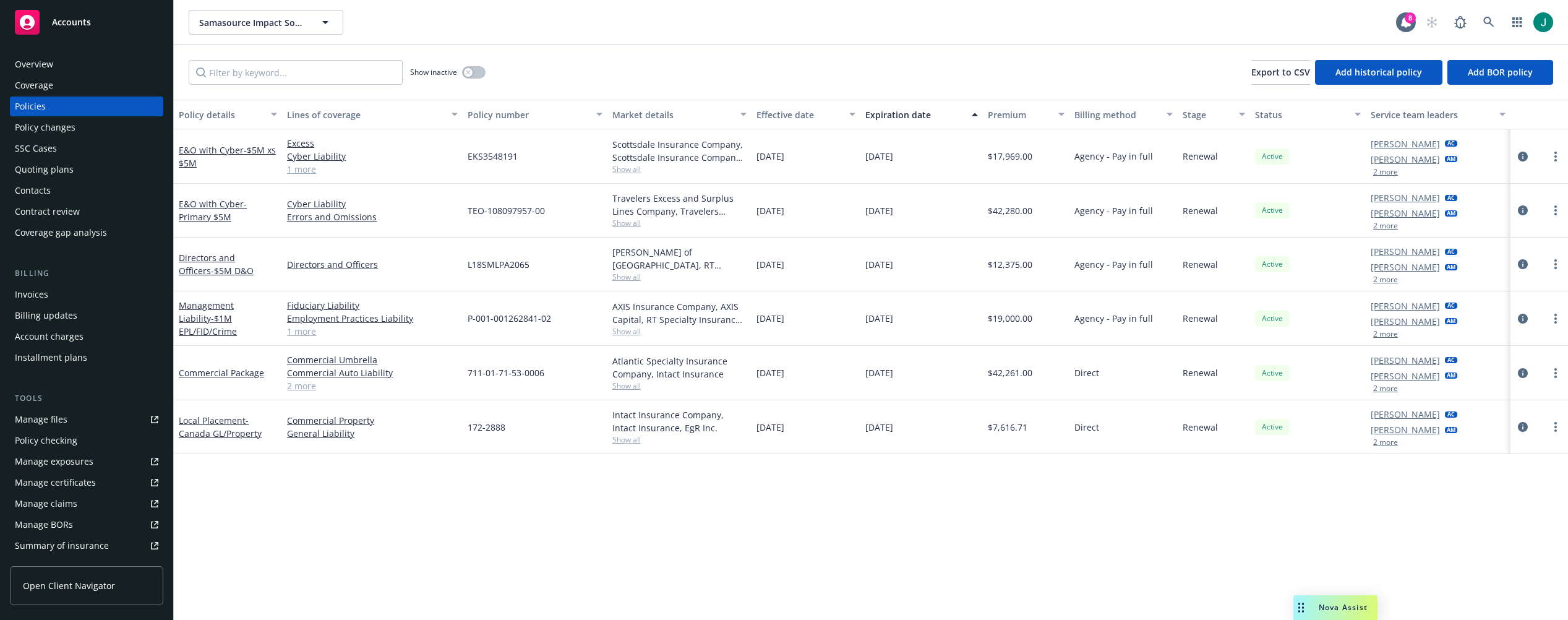
click at [45, 170] on div "Quoting plans" at bounding box center [44, 169] width 59 height 20
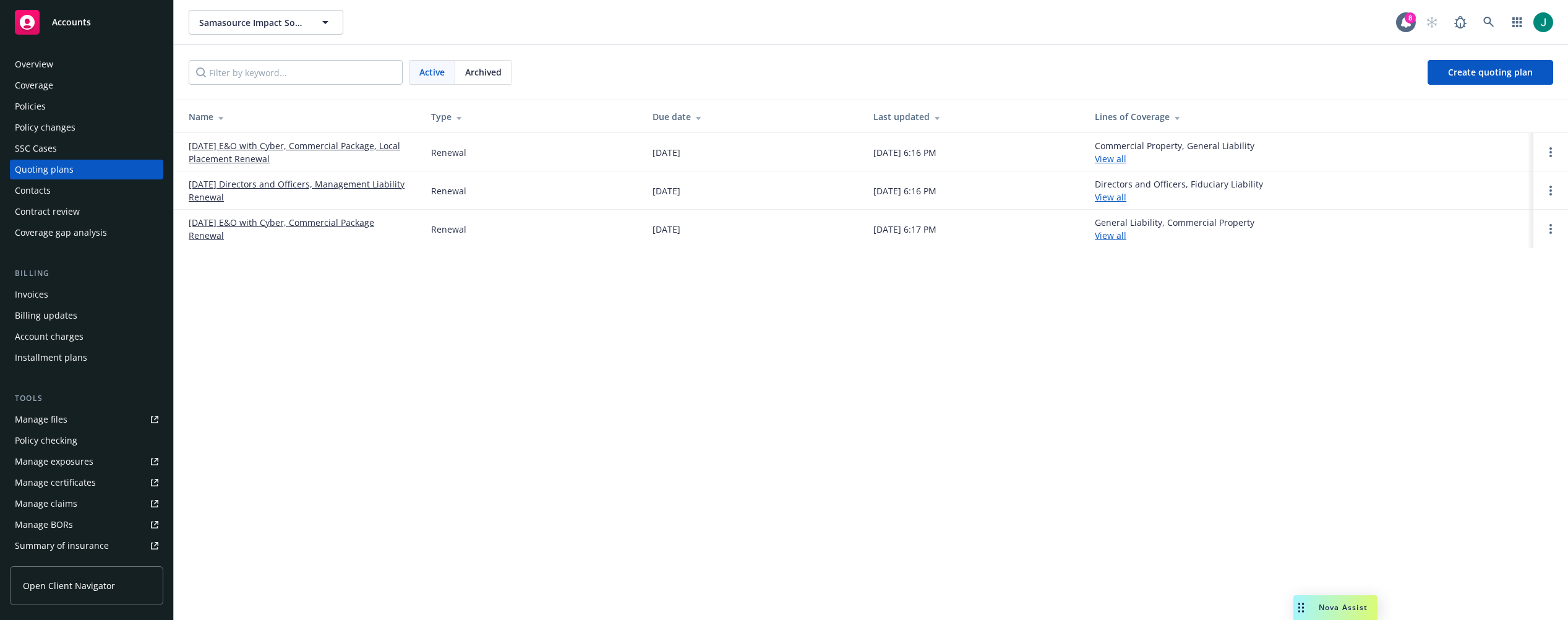
click at [344, 182] on link "11/01/25 Directors and Officers, Management Liability Renewal" at bounding box center [299, 191] width 222 height 26
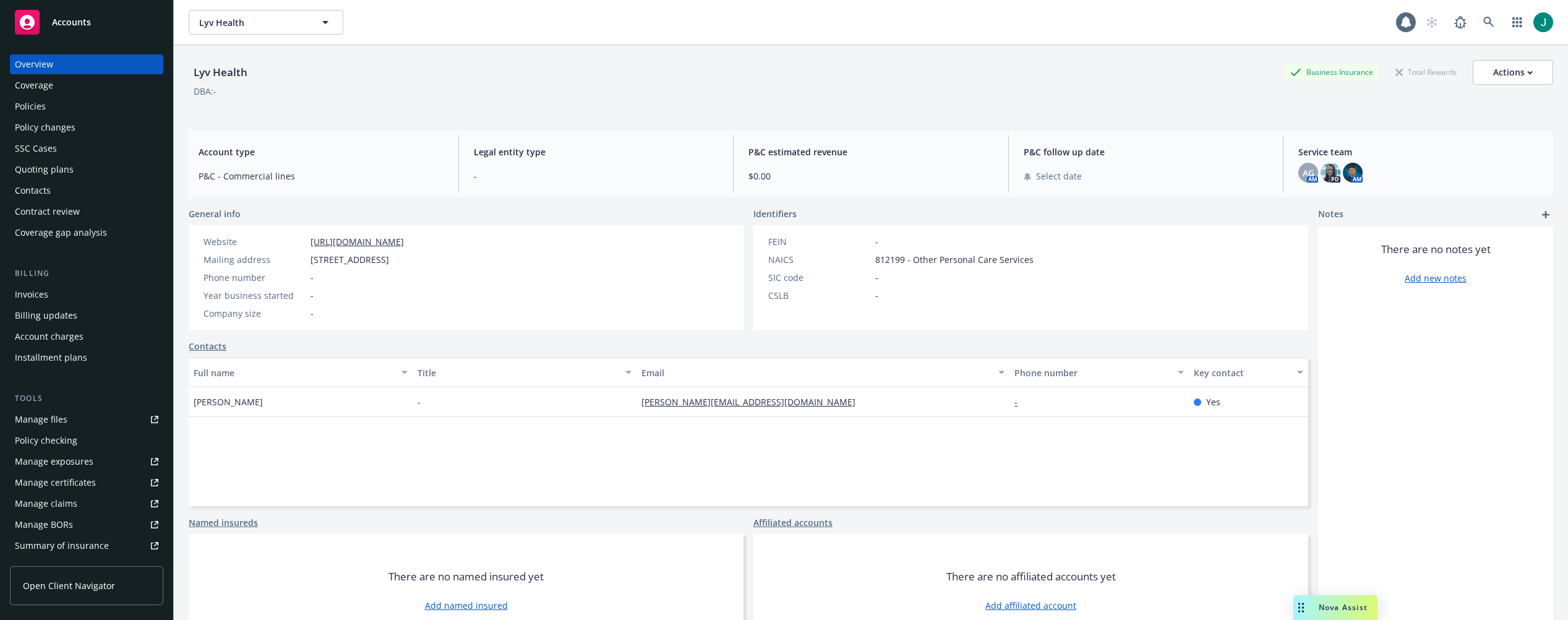
click at [25, 107] on div "Policies" at bounding box center [30, 106] width 31 height 20
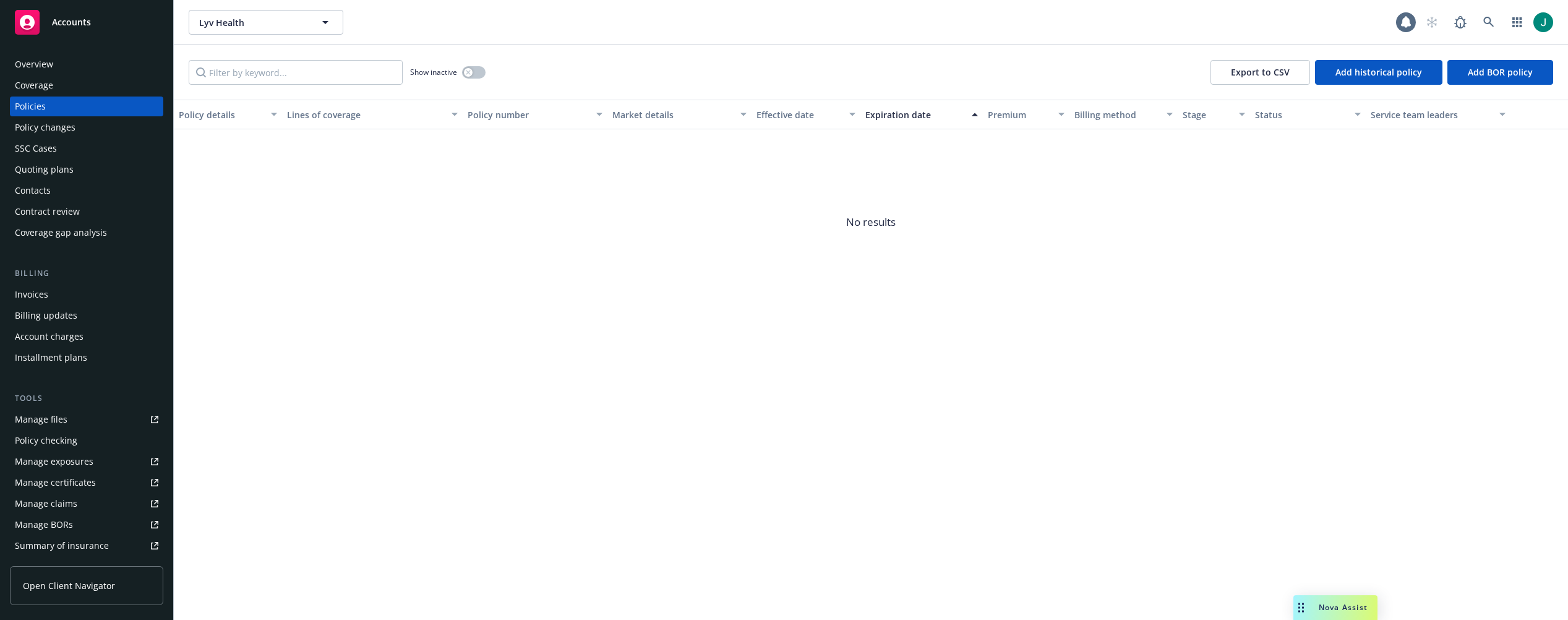
click at [51, 169] on div "Quoting plans" at bounding box center [44, 169] width 59 height 20
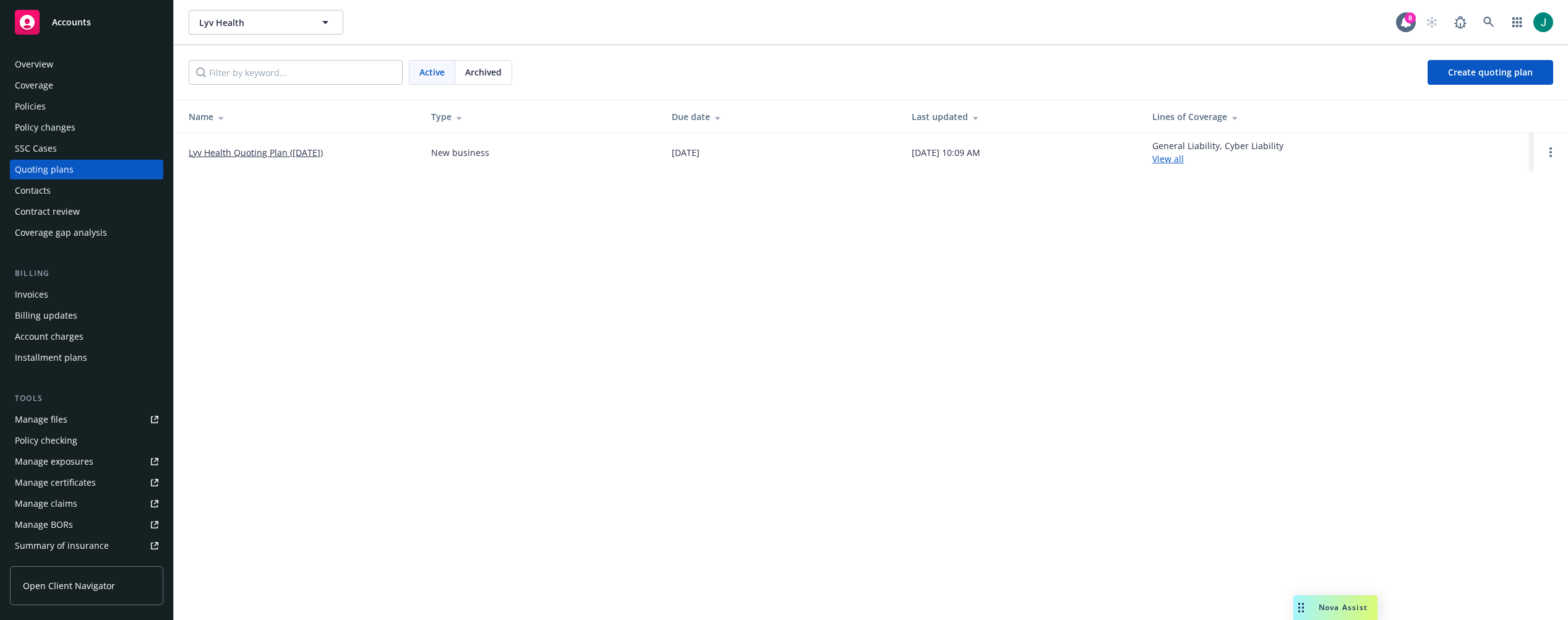
drag, startPoint x: 800, startPoint y: 29, endPoint x: 859, endPoint y: 33, distance: 59.1
click at [800, 29] on div "Lyv Health Lyv Health" at bounding box center [792, 22] width 1207 height 25
click at [1494, 22] on icon at bounding box center [1488, 22] width 11 height 11
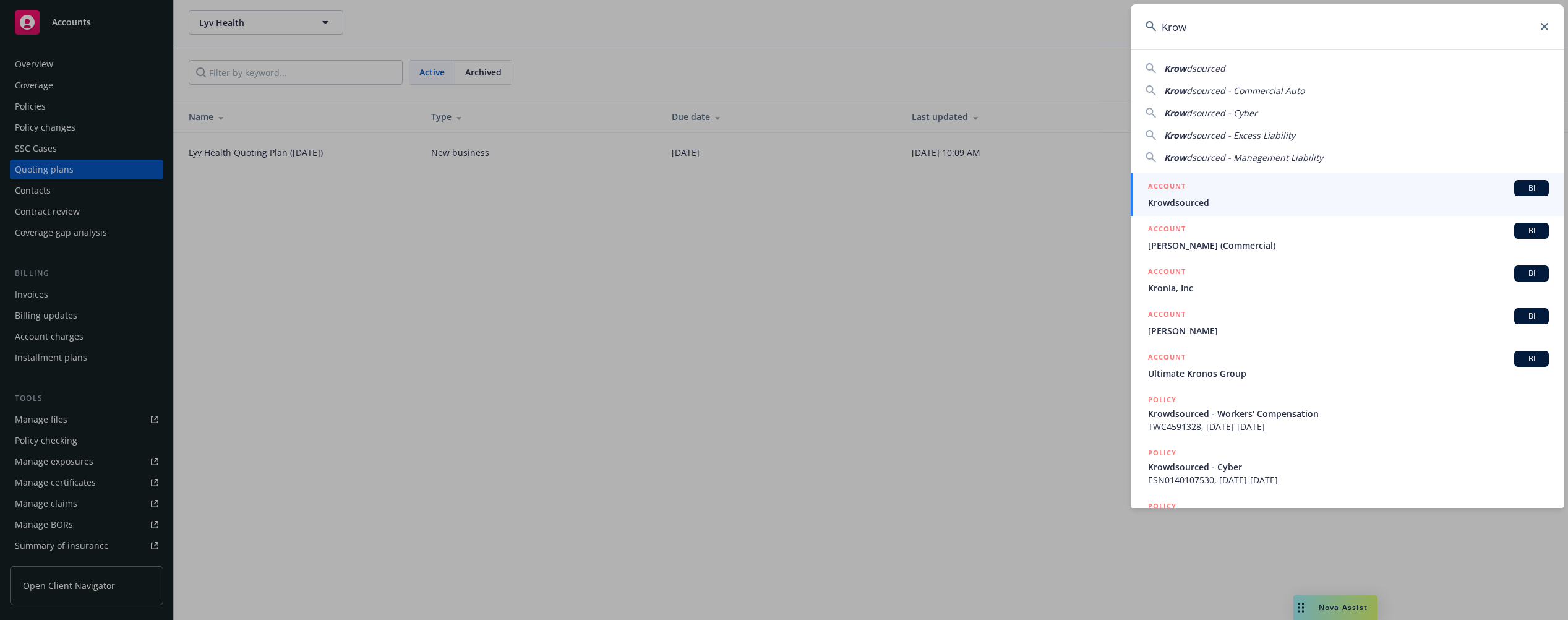
type input "Krow"
click at [1205, 197] on span "Krowdsourced" at bounding box center [1347, 203] width 401 height 13
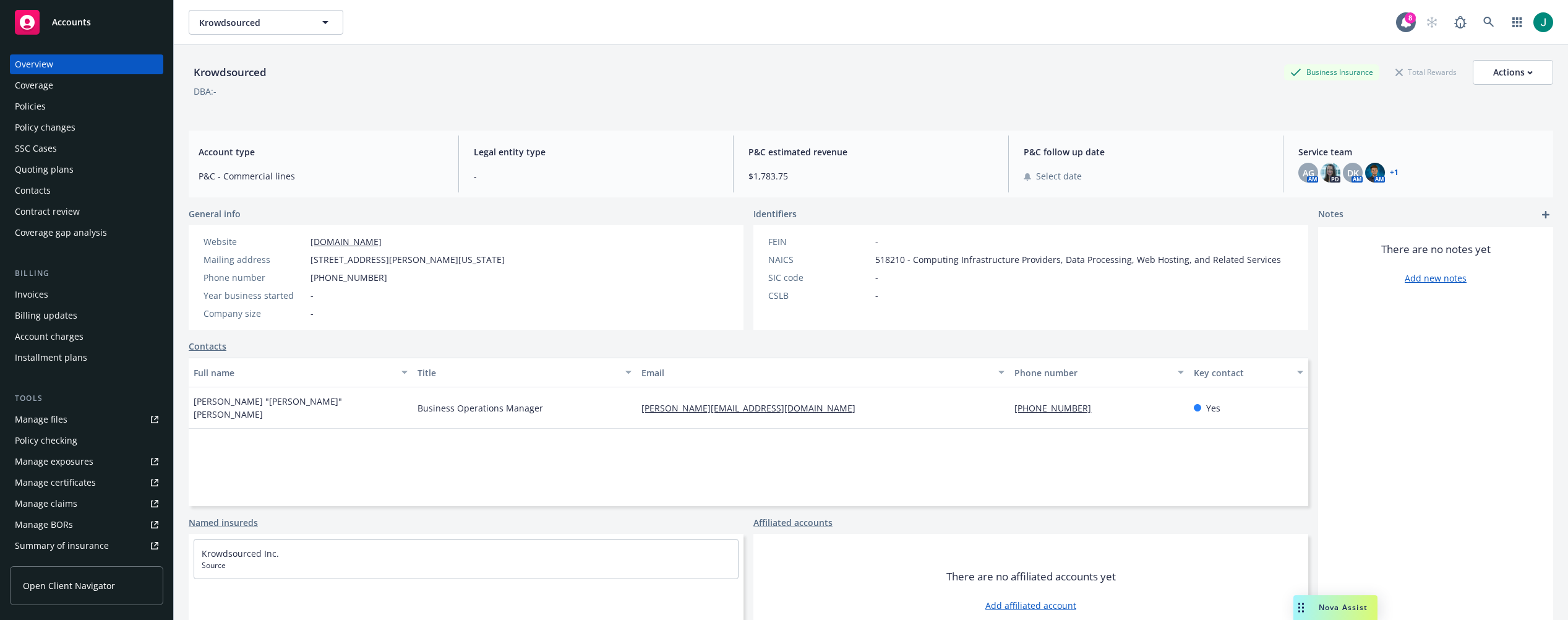
click at [68, 109] on div "Policies" at bounding box center [87, 106] width 144 height 20
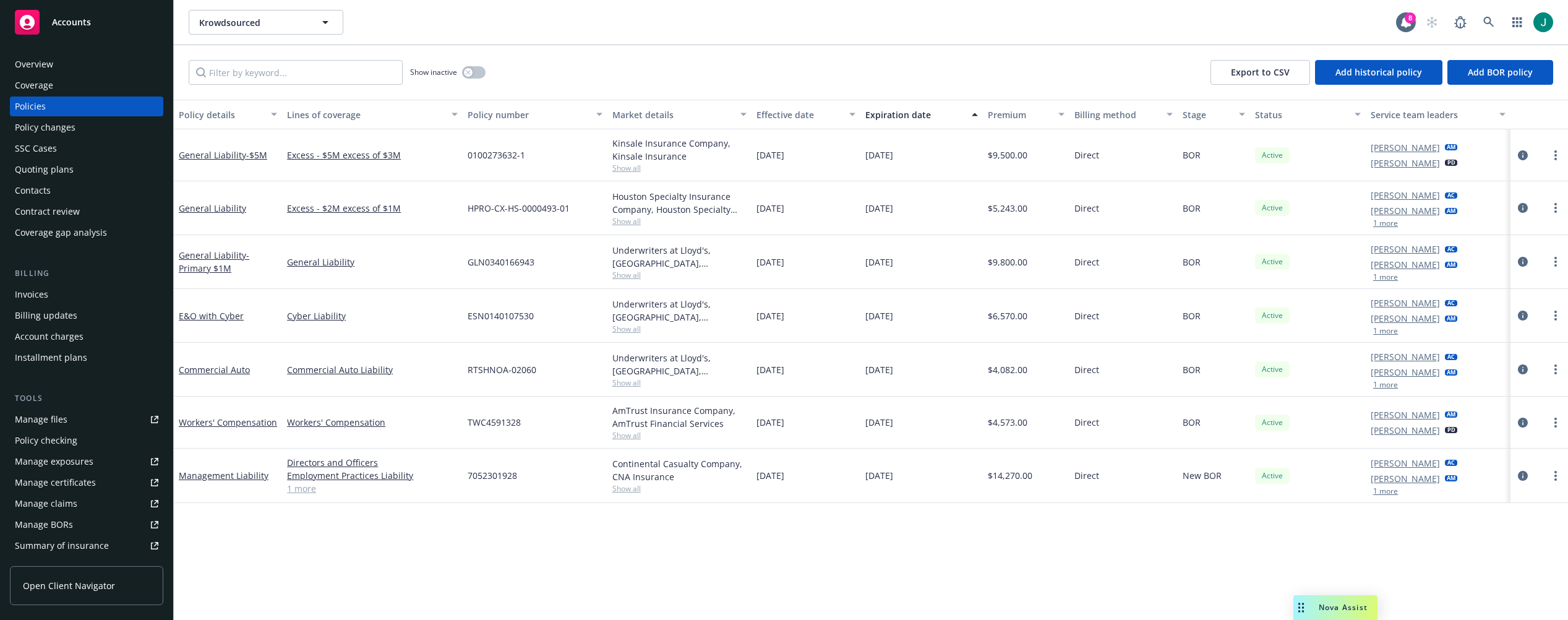
click at [55, 167] on div "Quoting plans" at bounding box center [44, 169] width 59 height 20
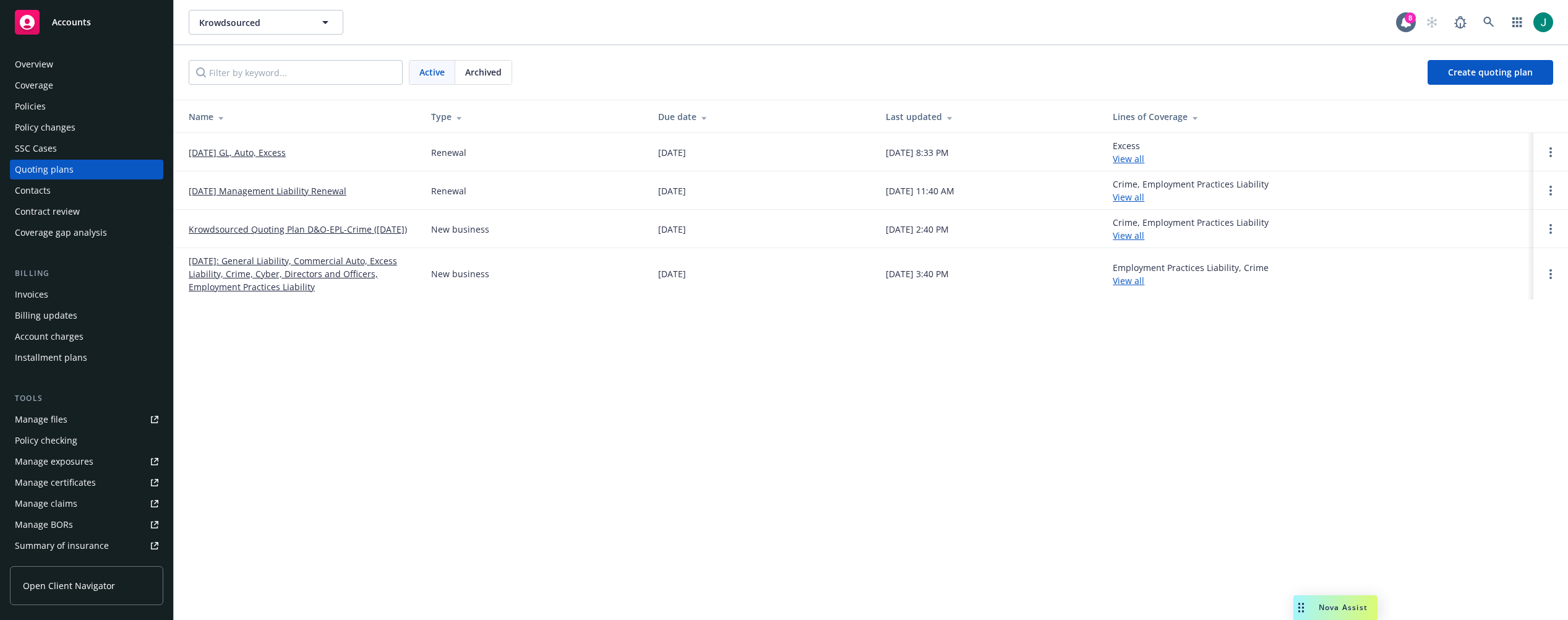
click at [32, 104] on div "Policies" at bounding box center [30, 106] width 31 height 20
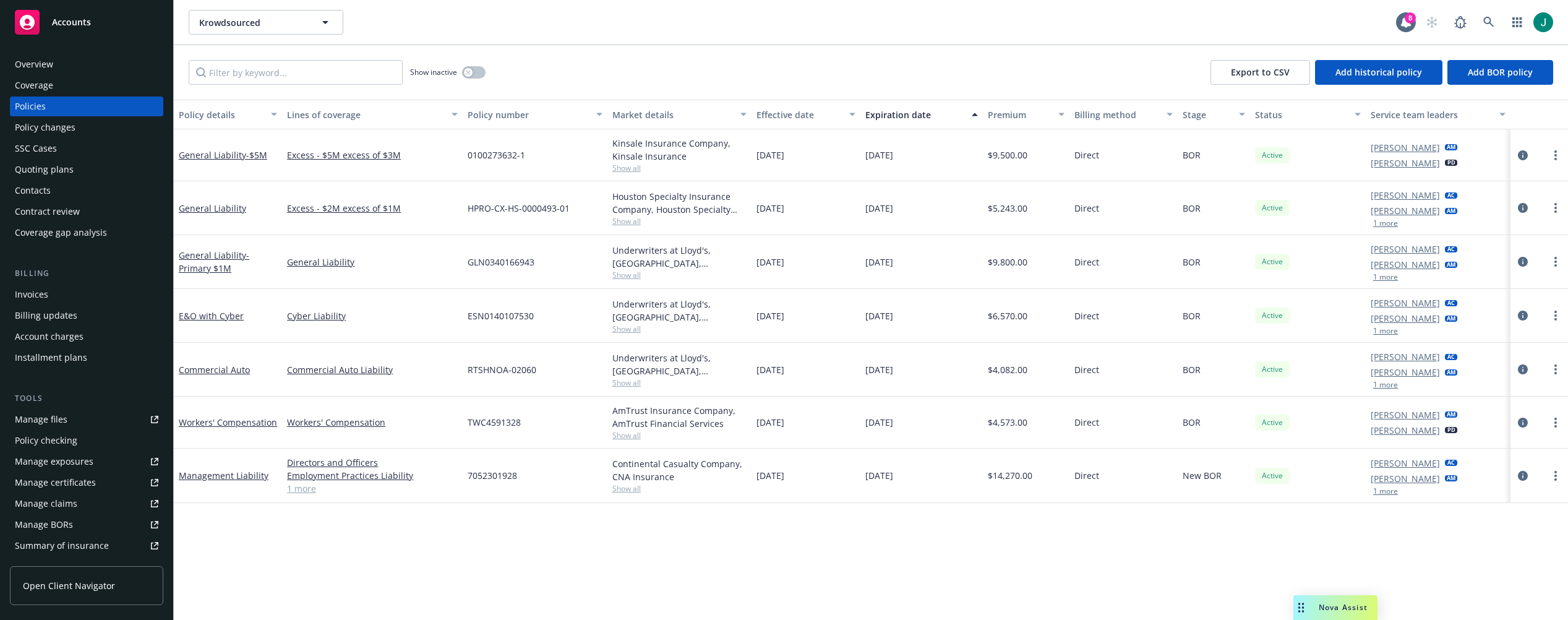
click at [311, 489] on link "1 more" at bounding box center [372, 488] width 170 height 13
click at [230, 481] on link "Management Liability" at bounding box center [224, 482] width 90 height 12
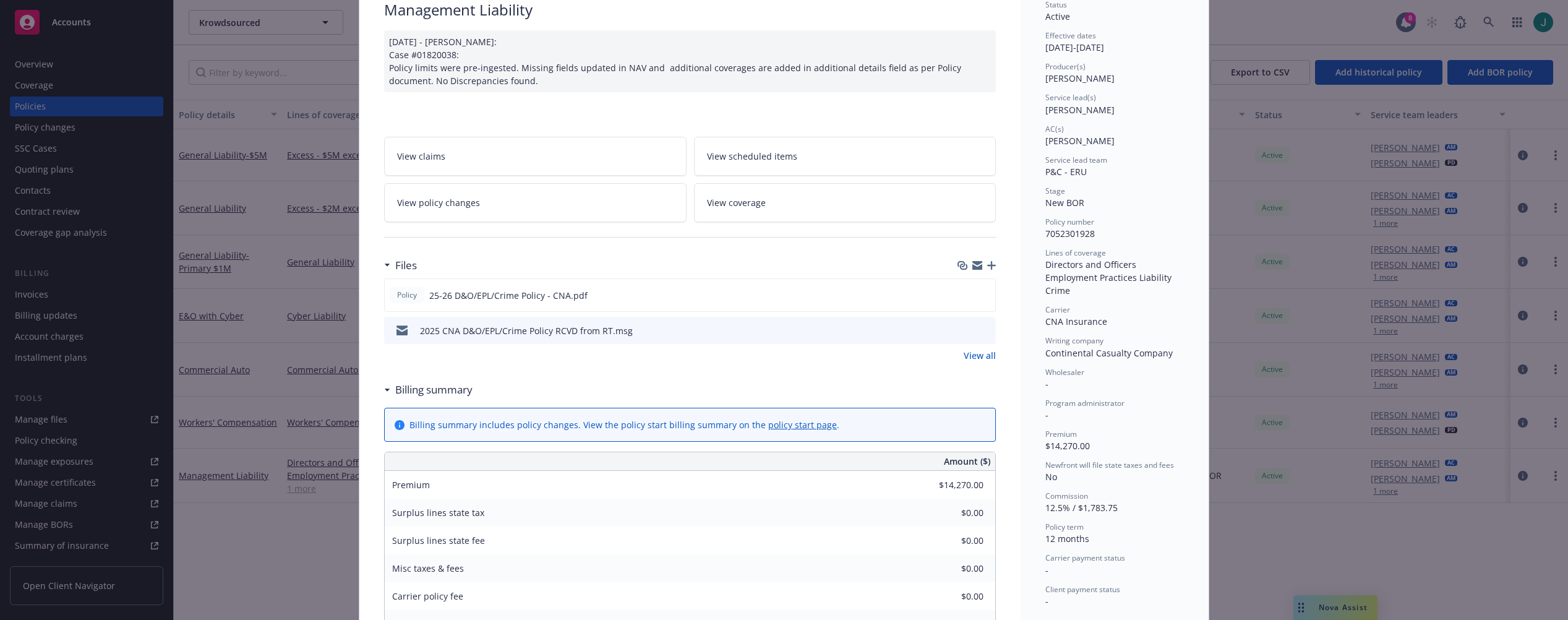
scroll to position [124, 0]
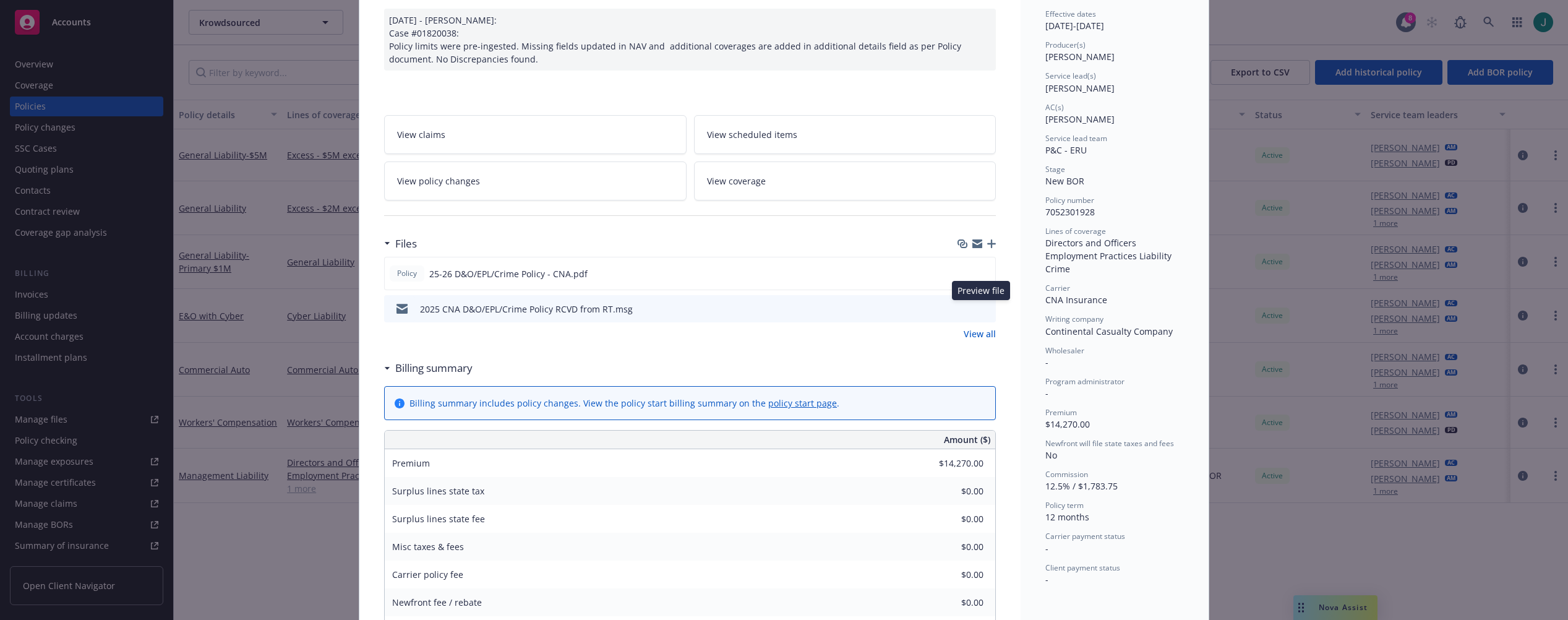
click at [980, 307] on icon "preview file" at bounding box center [984, 308] width 11 height 9
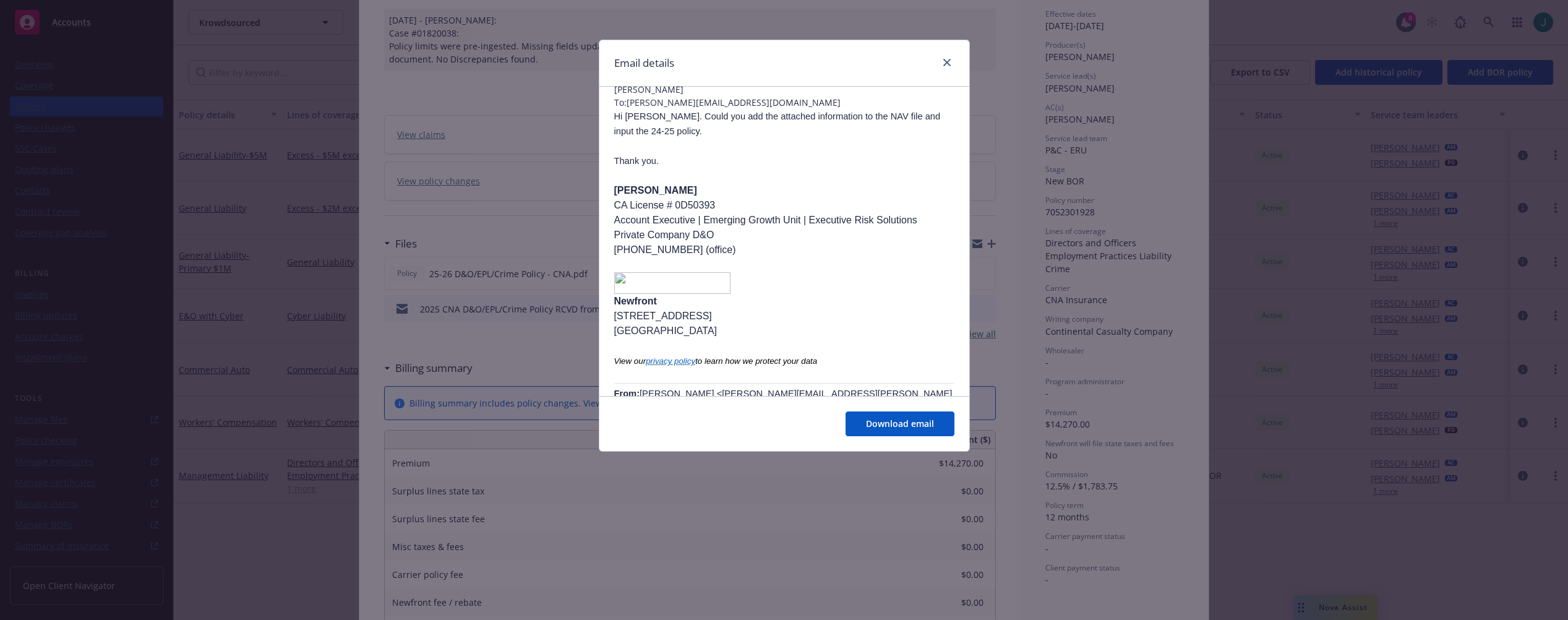
scroll to position [0, 0]
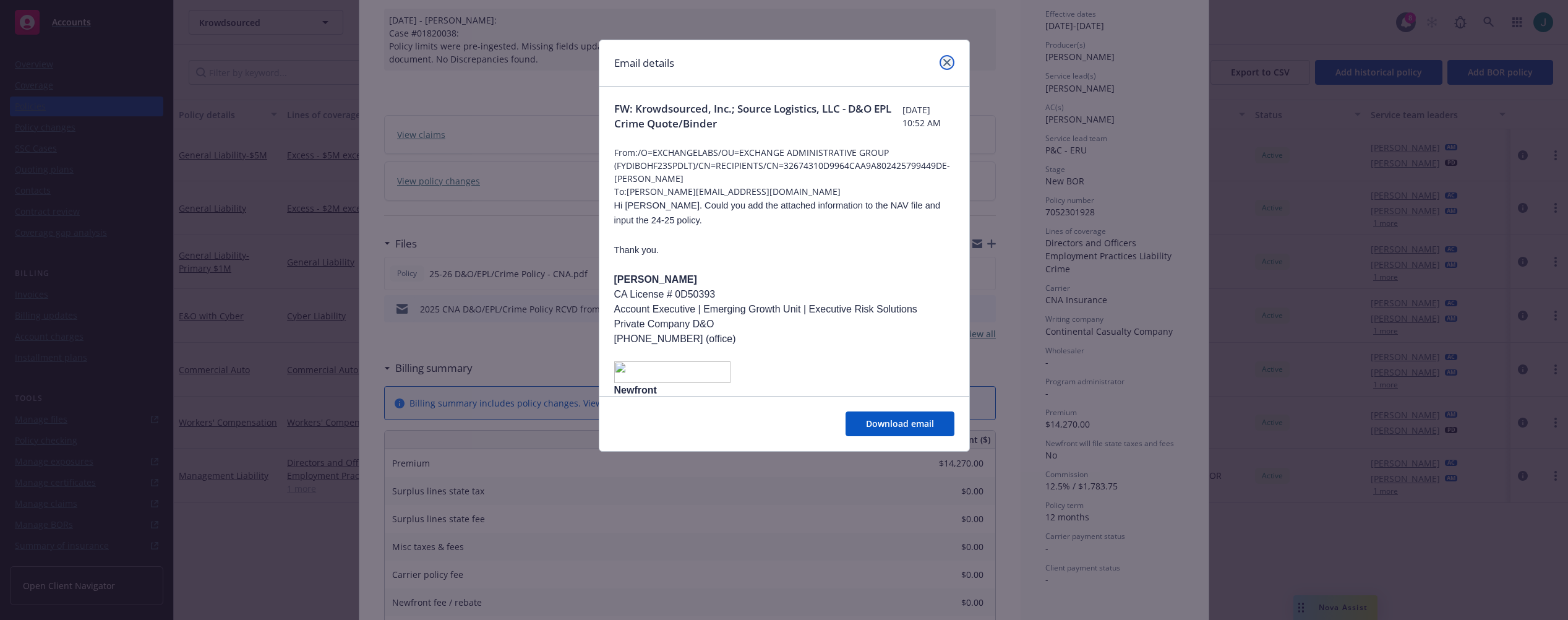
click at [948, 60] on icon "close" at bounding box center [947, 62] width 8 height 8
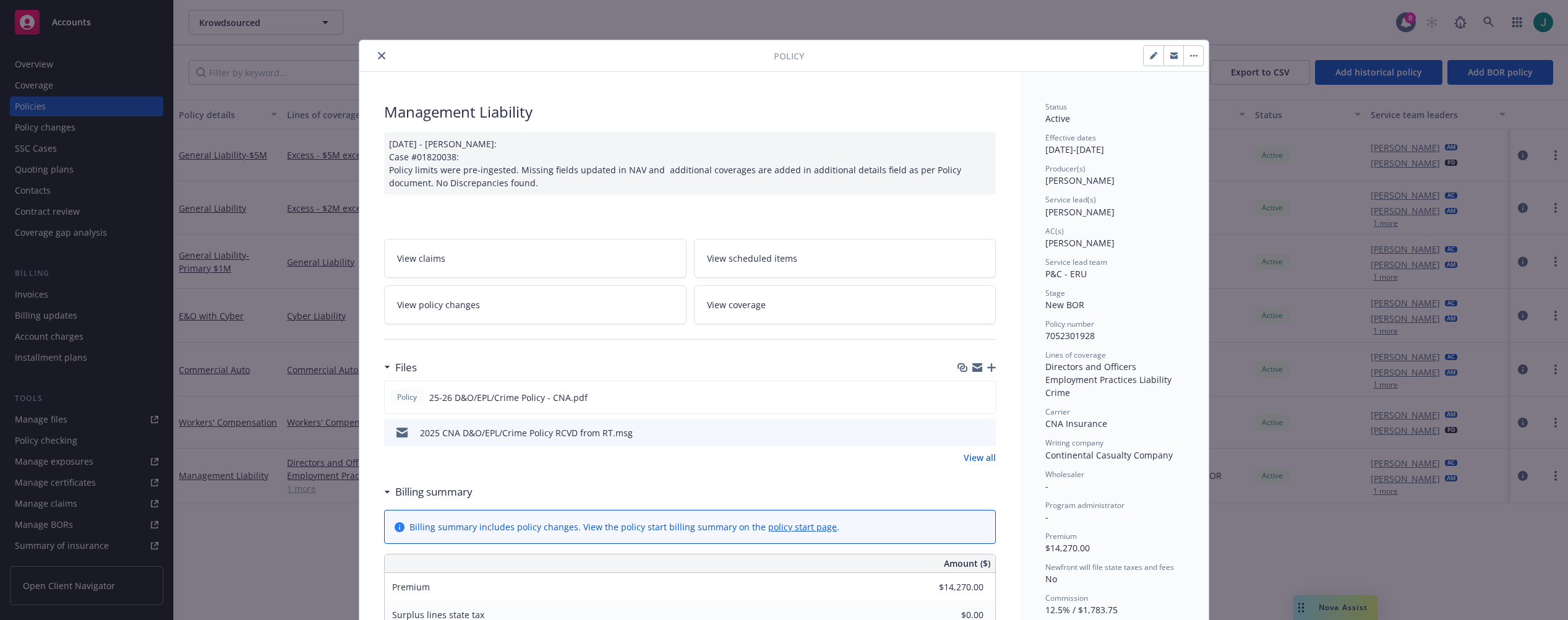
click at [378, 55] on icon "close" at bounding box center [382, 55] width 8 height 8
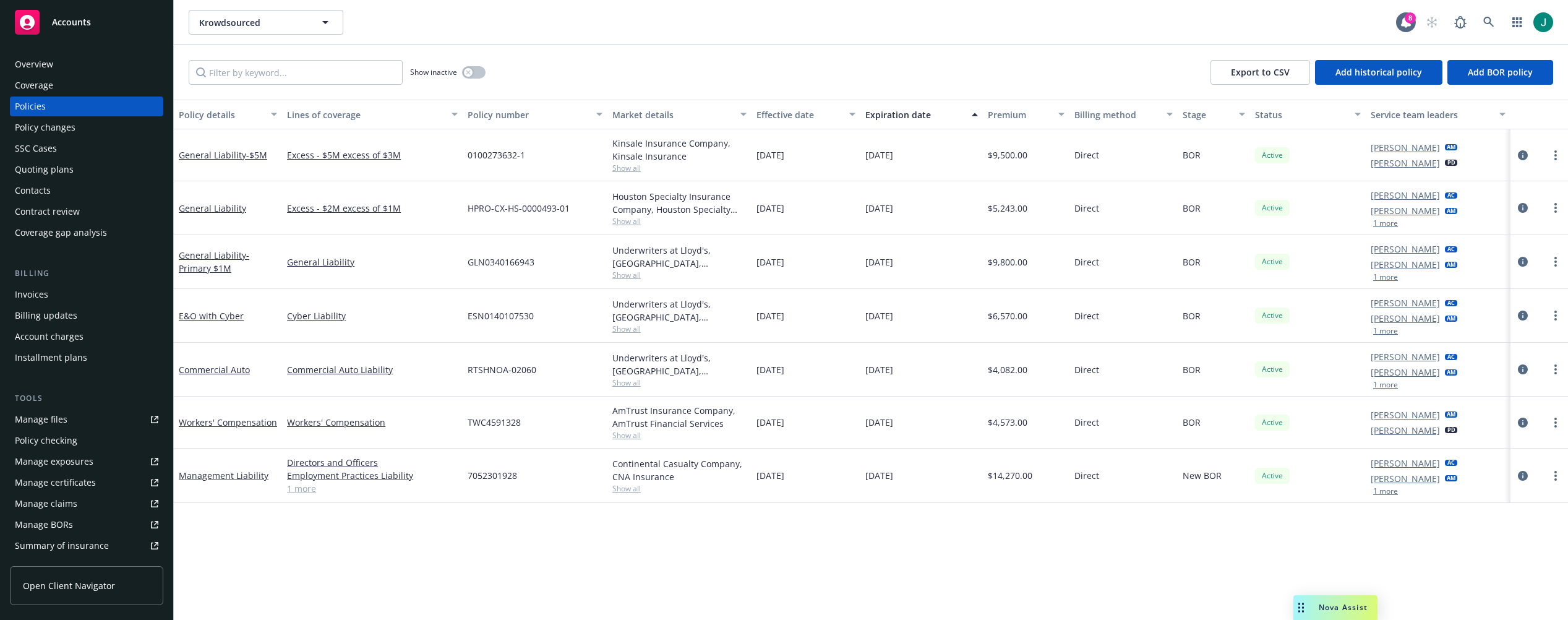
click at [48, 296] on div "Invoices" at bounding box center [87, 294] width 144 height 20
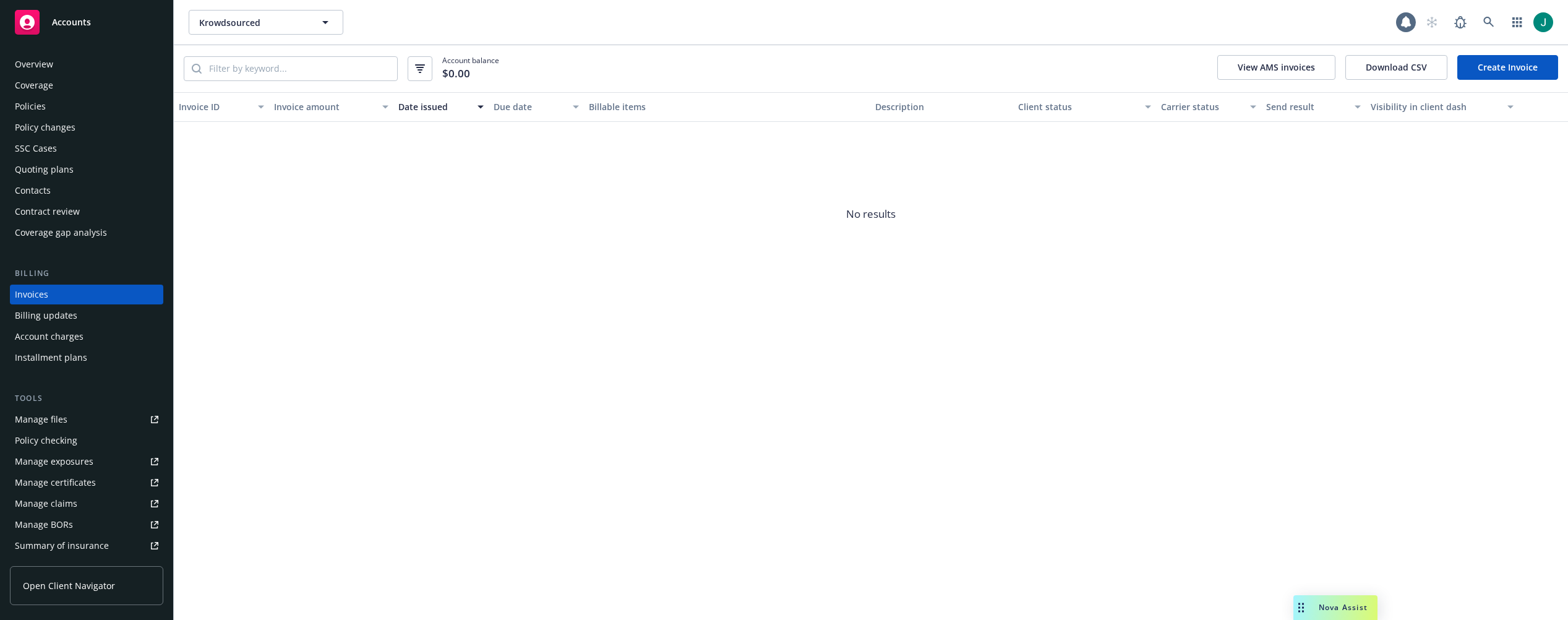
click at [47, 106] on div "Policies" at bounding box center [87, 106] width 144 height 20
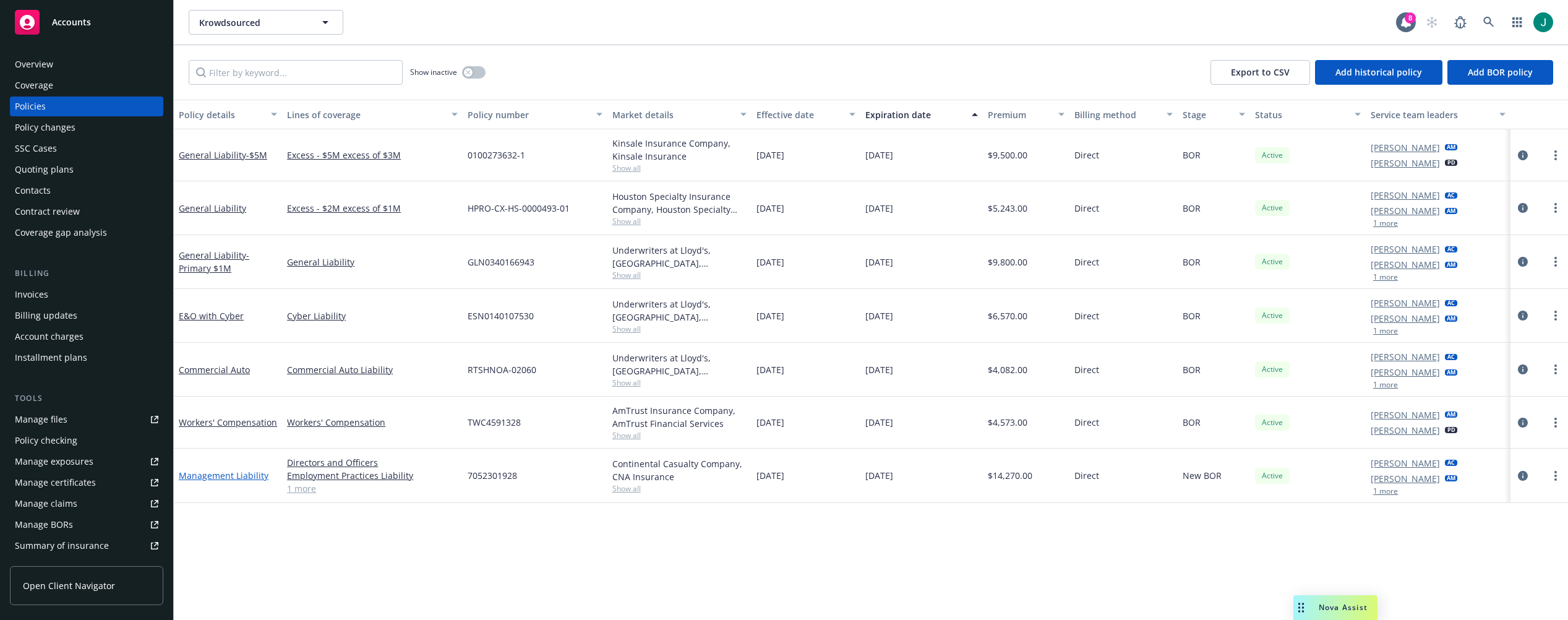
click at [228, 476] on link "Management Liability" at bounding box center [224, 475] width 90 height 12
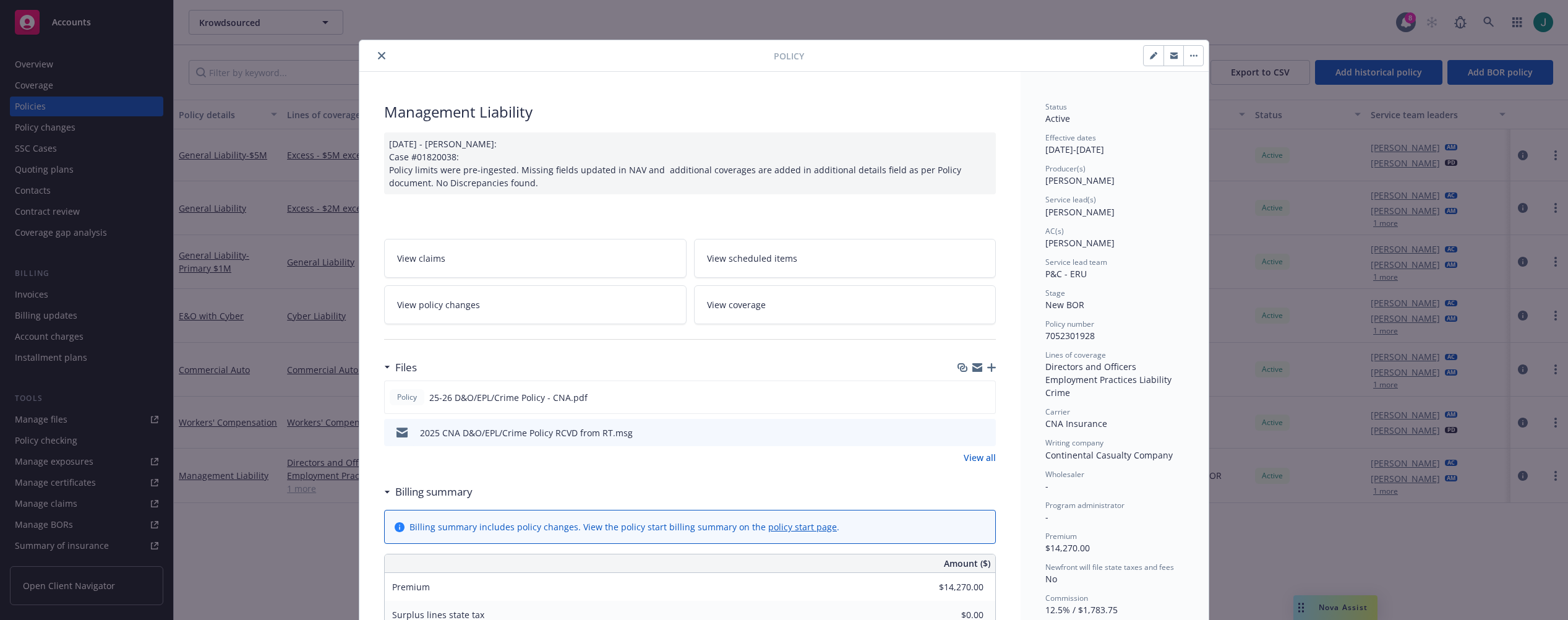
scroll to position [37, 0]
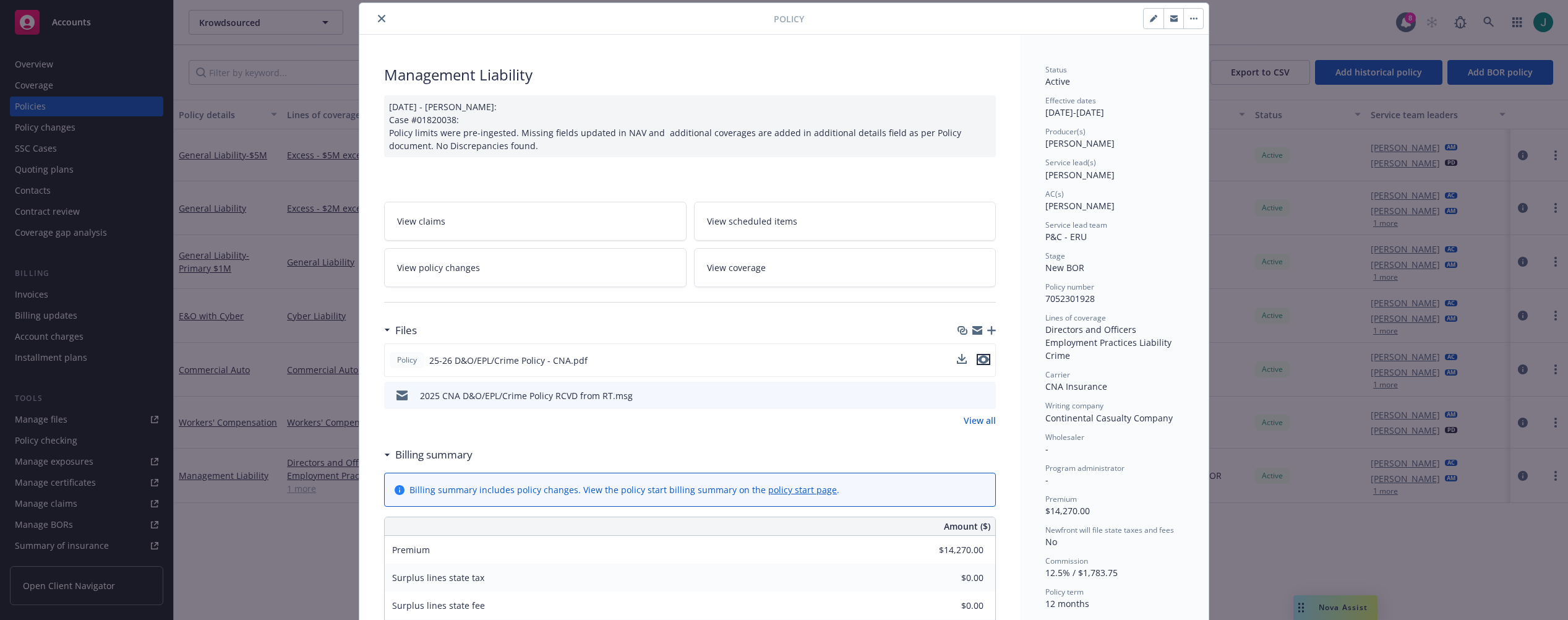
click at [978, 362] on icon "preview file" at bounding box center [983, 359] width 11 height 9
click at [968, 419] on link "View all" at bounding box center [979, 420] width 32 height 13
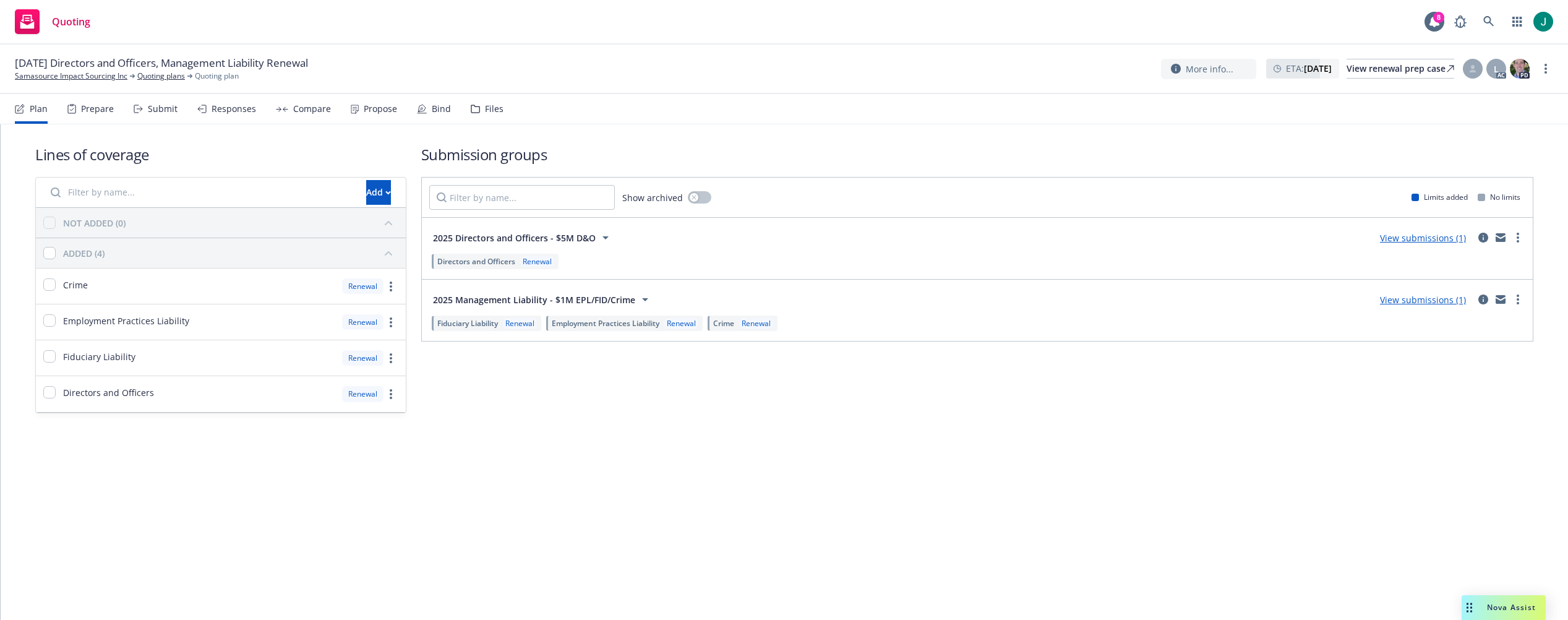
click at [491, 112] on div "Files" at bounding box center [493, 108] width 18 height 10
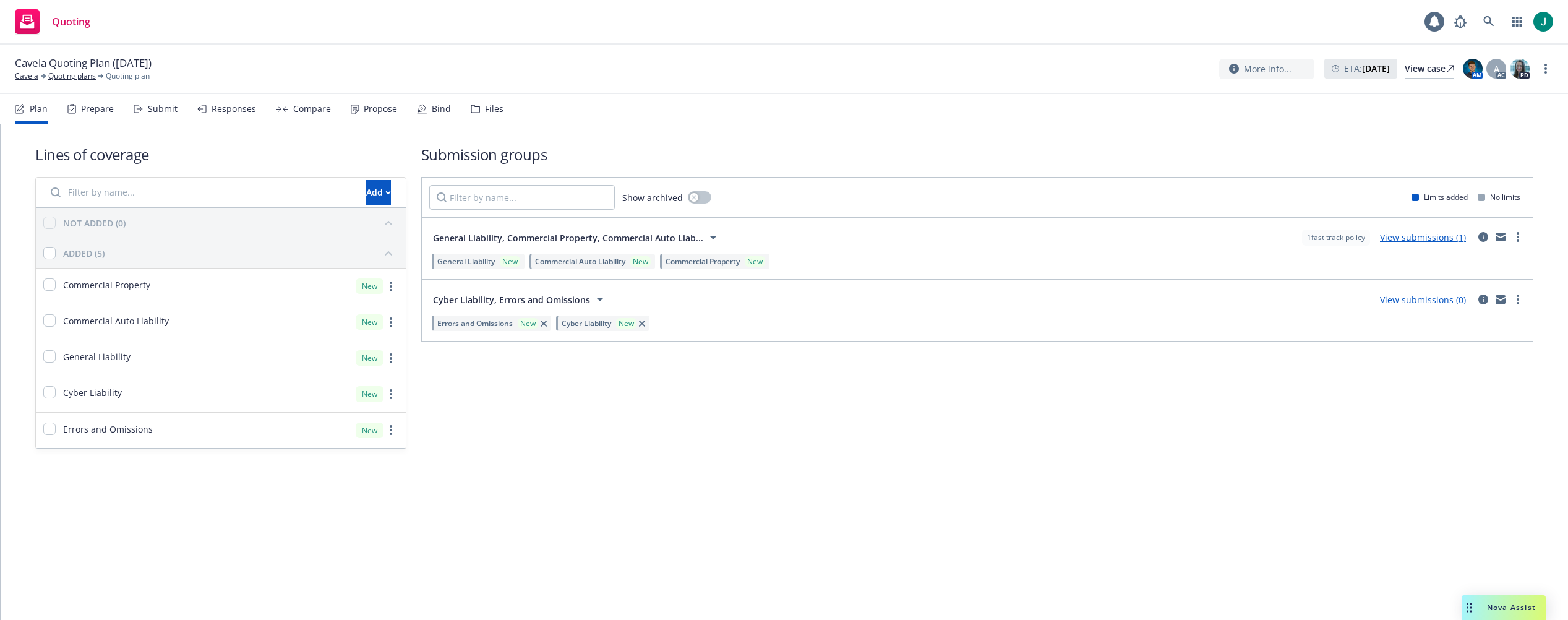
click at [489, 108] on div "Files" at bounding box center [493, 108] width 18 height 10
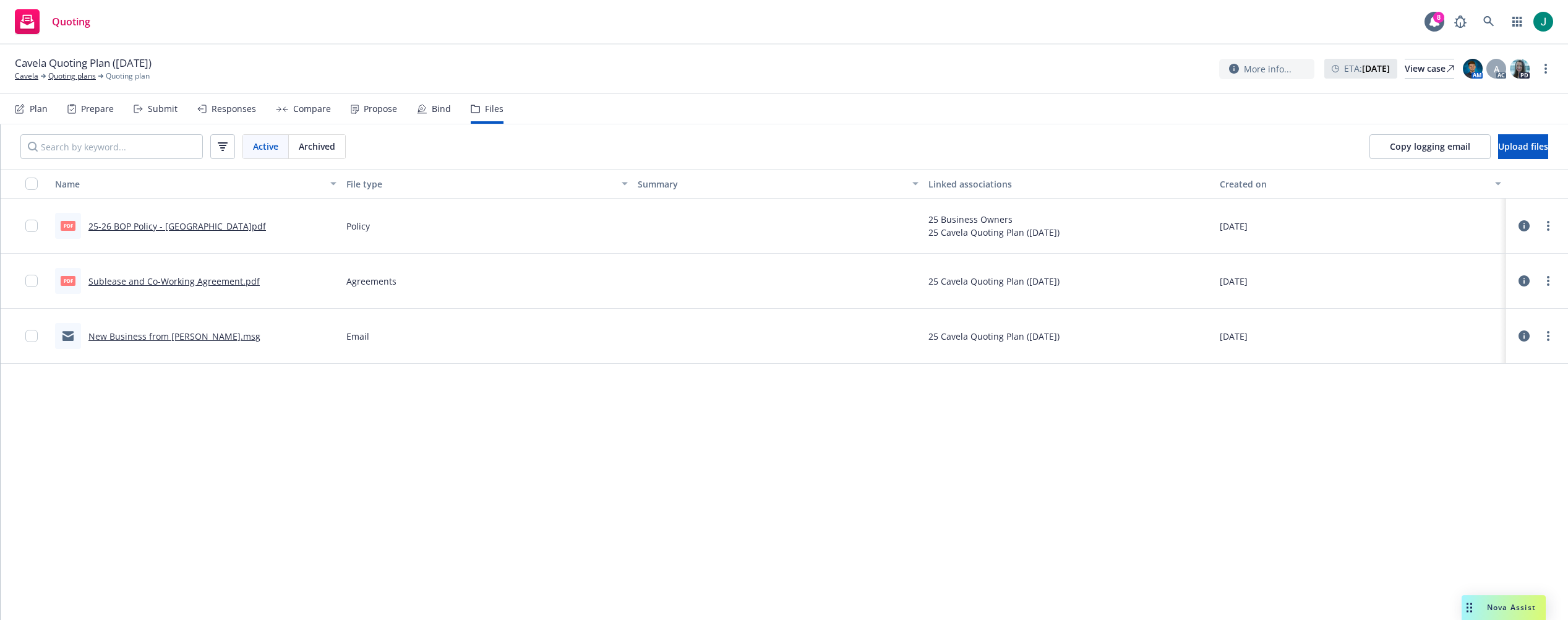
click at [165, 338] on link "New Business from [PERSON_NAME].msg" at bounding box center [174, 337] width 172 height 12
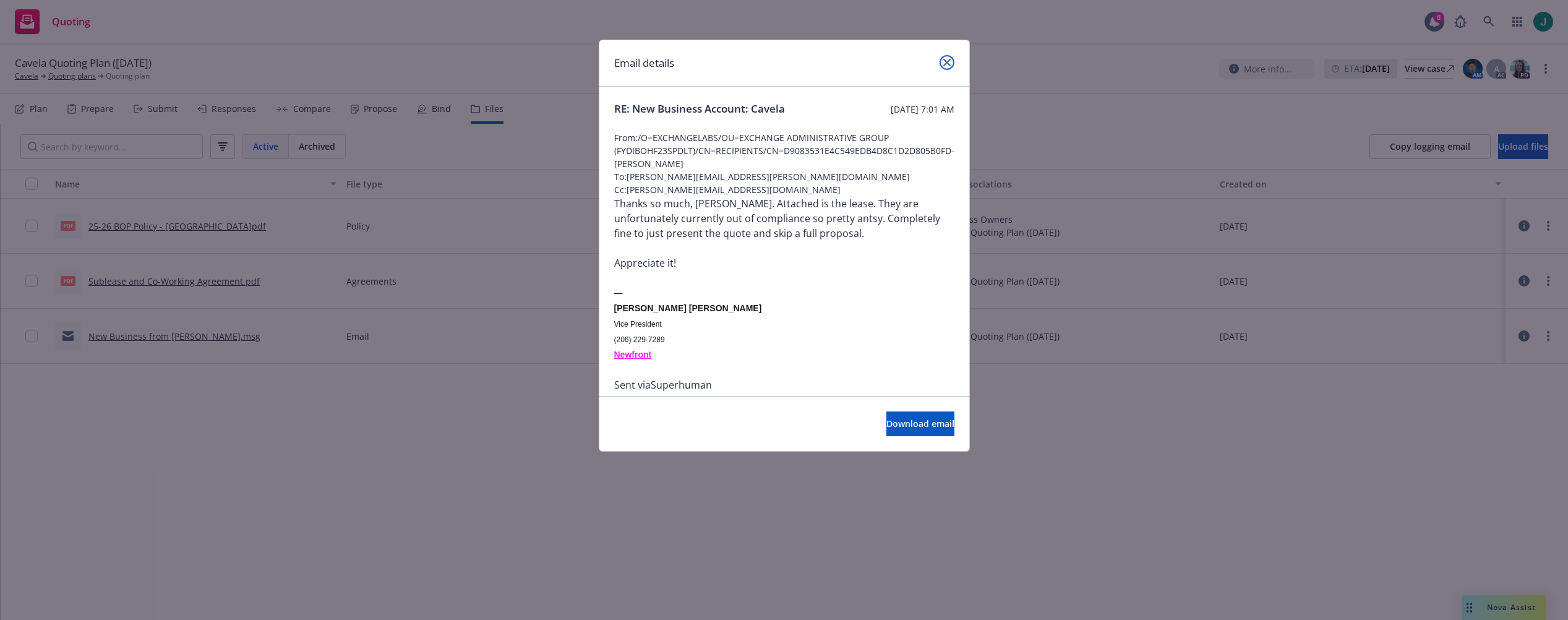
click at [941, 66] on link "close" at bounding box center [946, 62] width 15 height 15
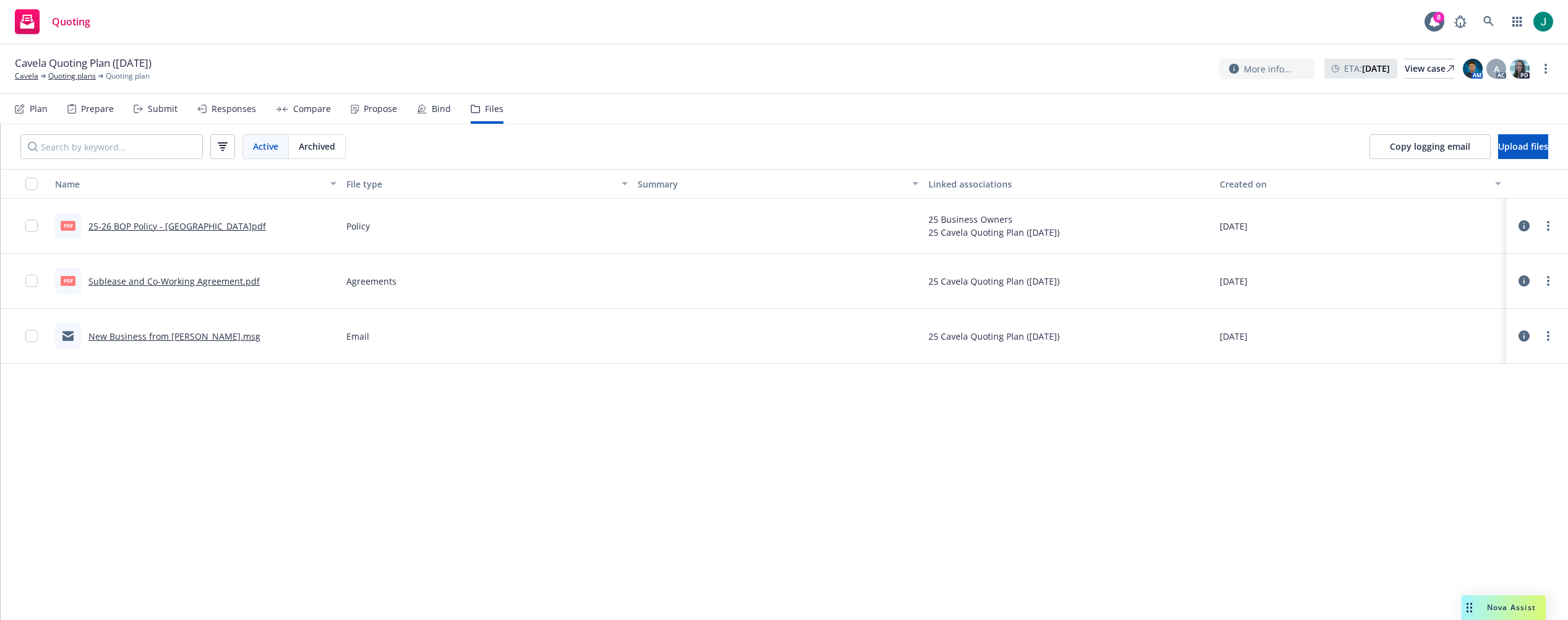
click at [1438, 286] on div "[DATE]" at bounding box center [1359, 281] width 292 height 55
click at [177, 336] on link "New Business from [PERSON_NAME].msg" at bounding box center [174, 337] width 172 height 12
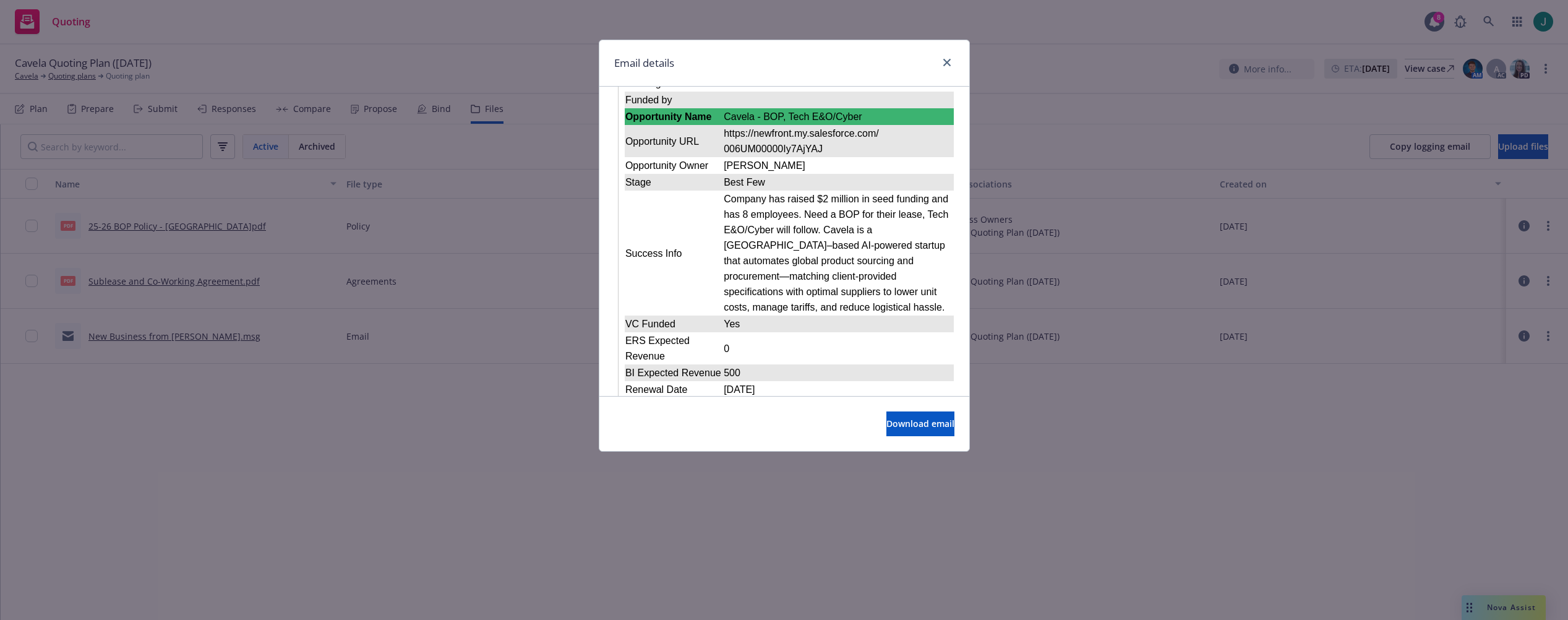
scroll to position [1547, 0]
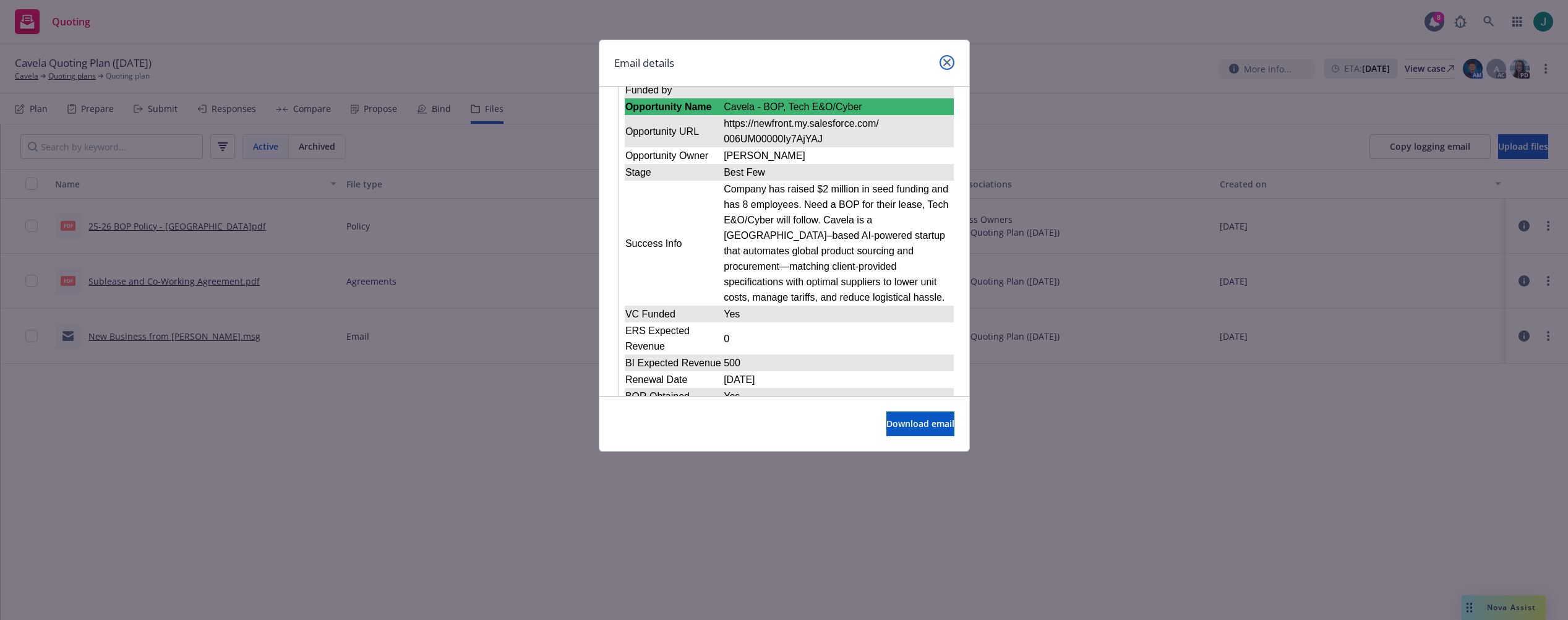
click at [948, 63] on icon "close" at bounding box center [947, 62] width 8 height 8
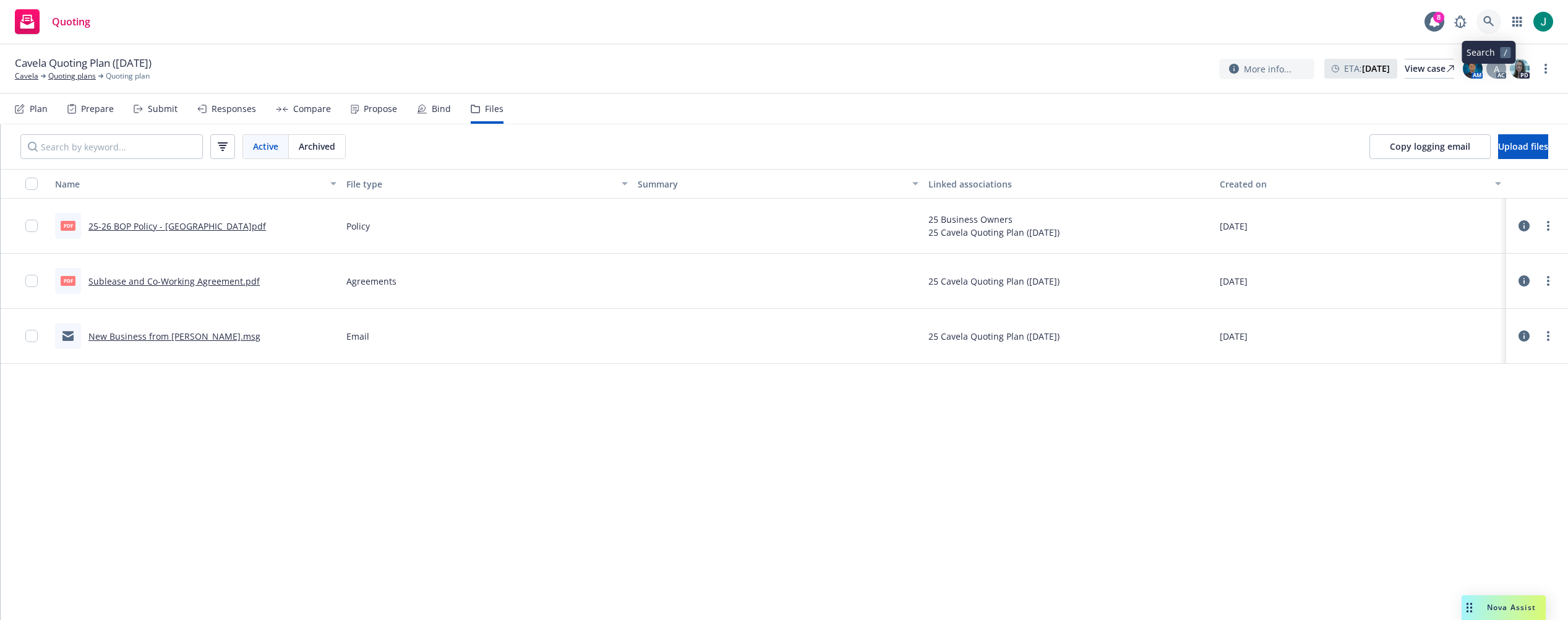
click at [1486, 23] on icon at bounding box center [1488, 22] width 10 height 10
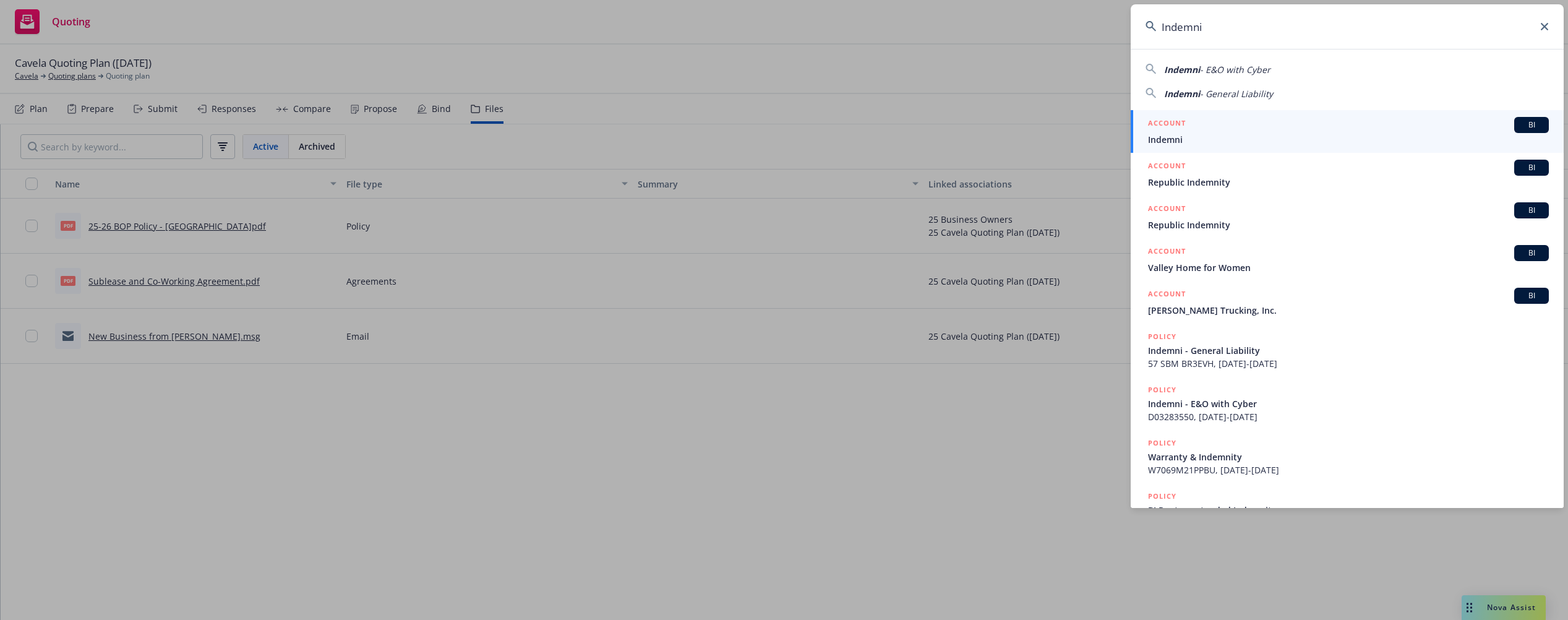
type input "Indemni"
click at [1340, 146] on link "ACCOUNT BI Indemni" at bounding box center [1346, 131] width 433 height 42
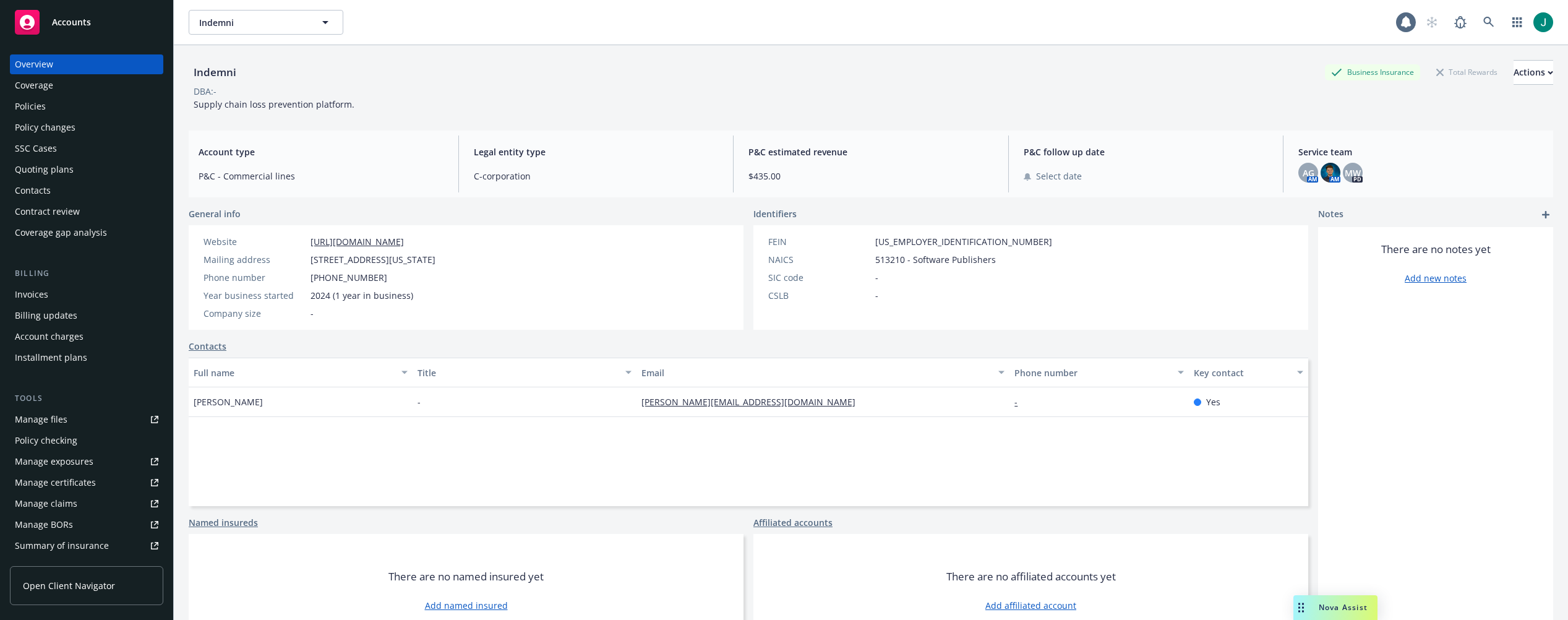
click at [22, 106] on div "Policies" at bounding box center [30, 106] width 31 height 20
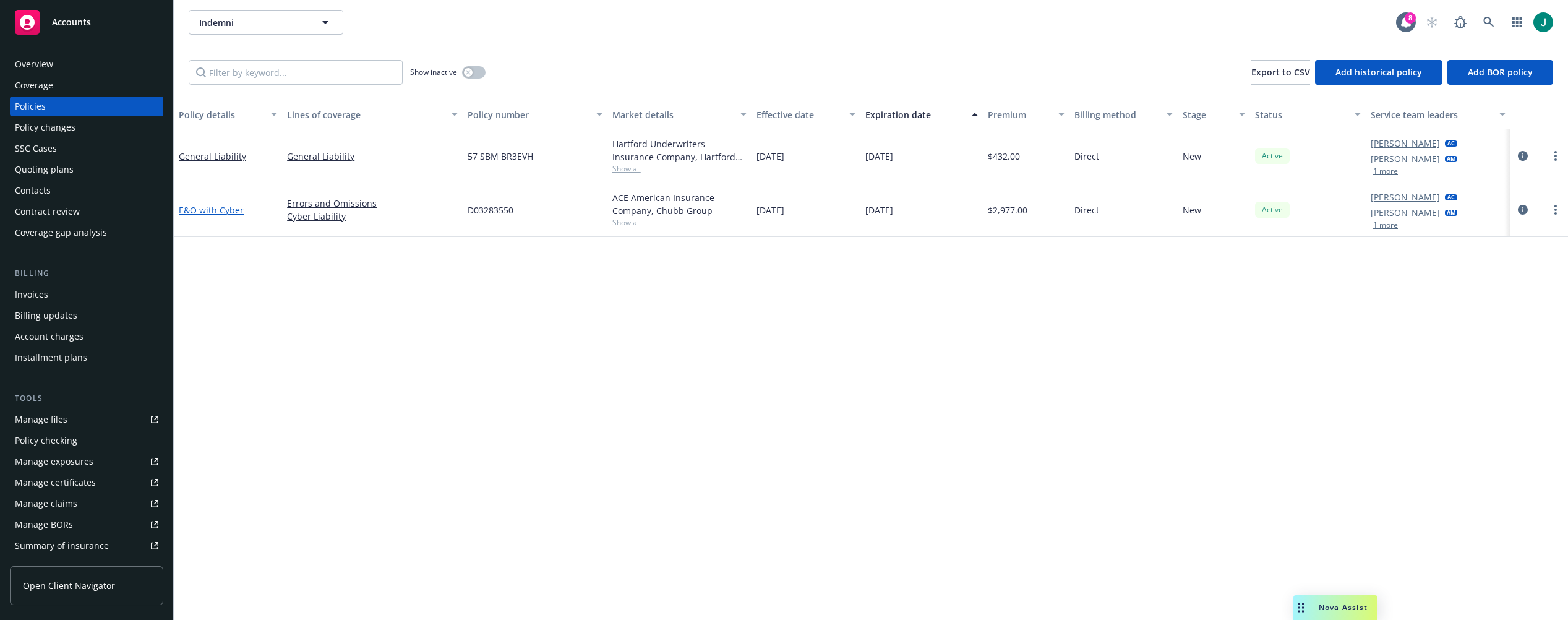
click at [224, 209] on link "E&O with Cyber" at bounding box center [211, 210] width 65 height 12
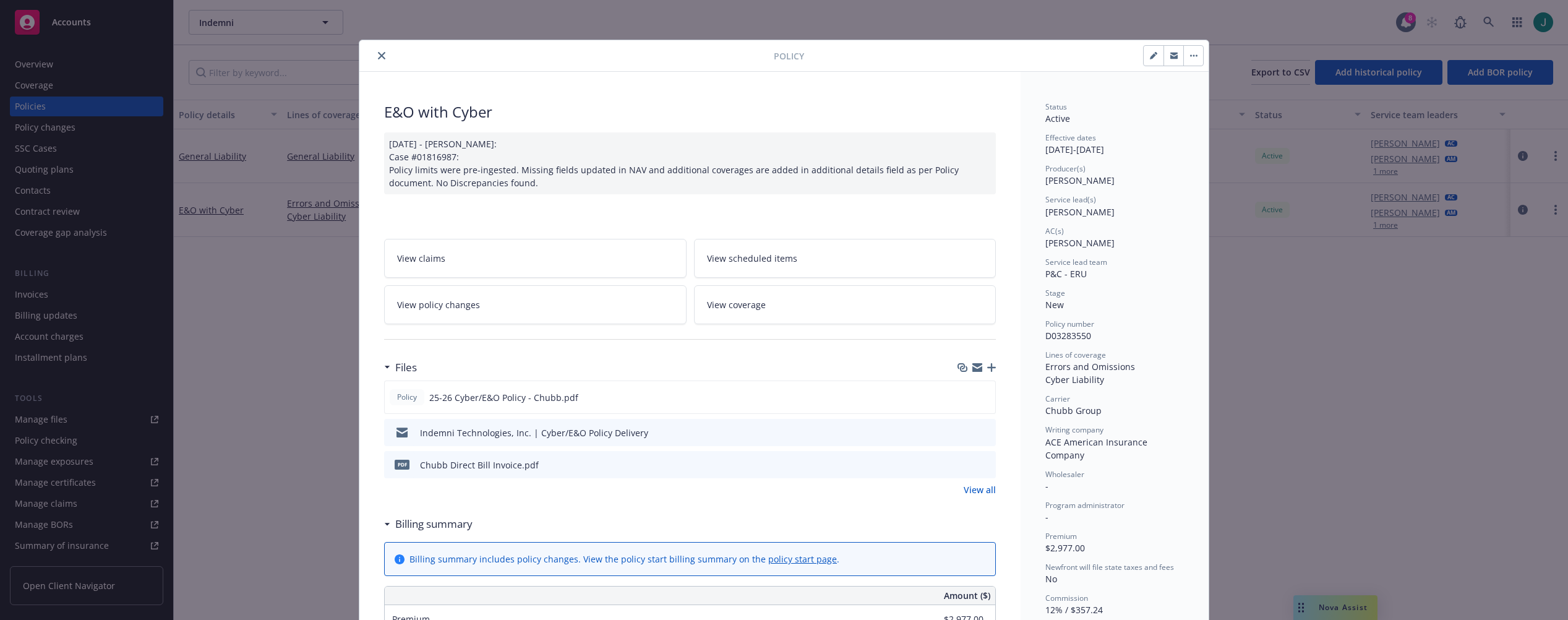
click at [981, 467] on icon "preview file" at bounding box center [984, 464] width 11 height 9
click at [382, 57] on button "close" at bounding box center [381, 55] width 15 height 15
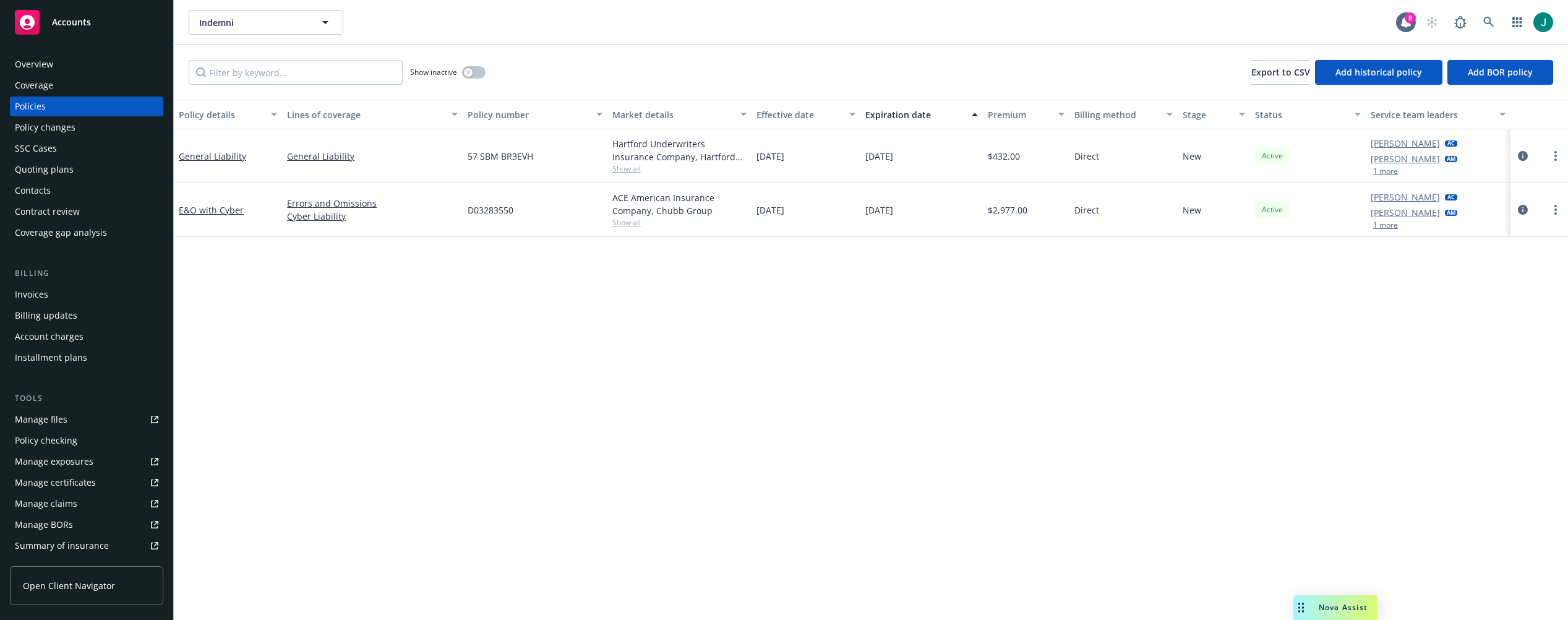
click at [57, 176] on div "Quoting plans" at bounding box center [44, 169] width 59 height 20
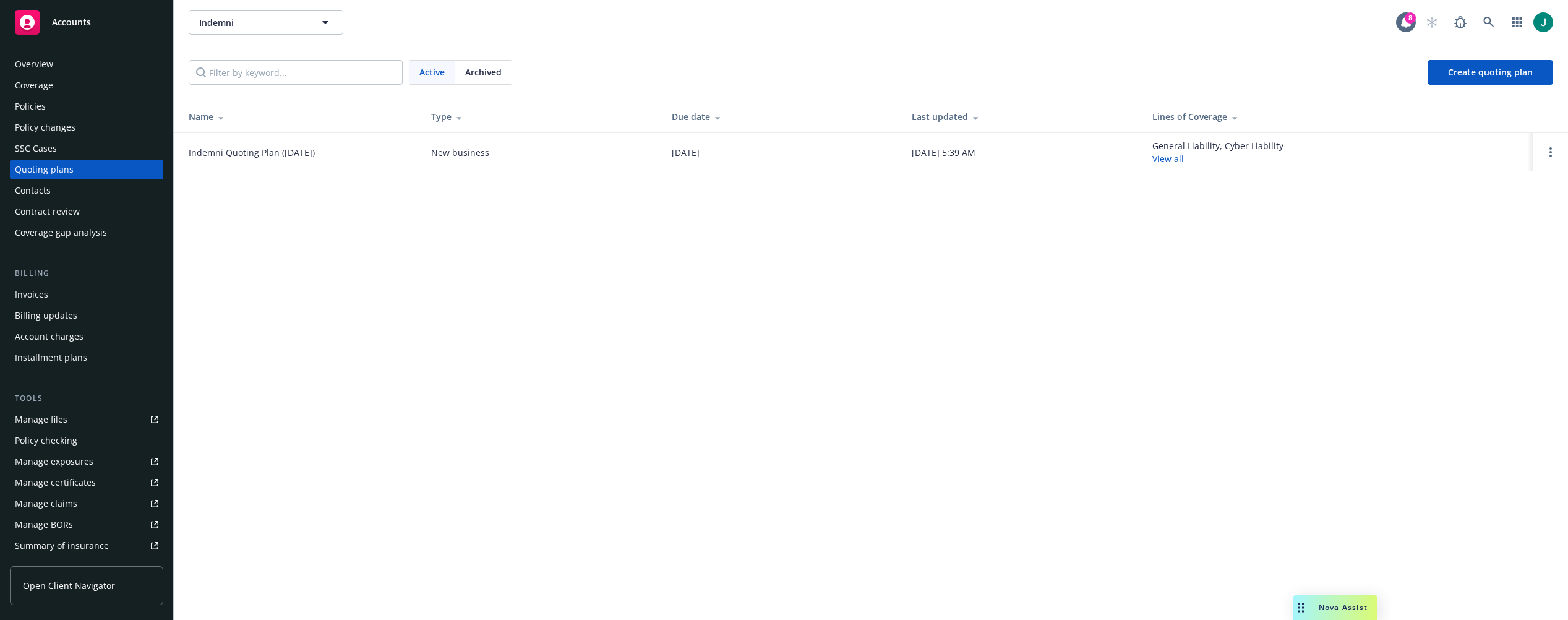
click at [299, 152] on link "Indemni Quoting Plan ([DATE])" at bounding box center [252, 152] width 126 height 13
